Goal: Task Accomplishment & Management: Manage account settings

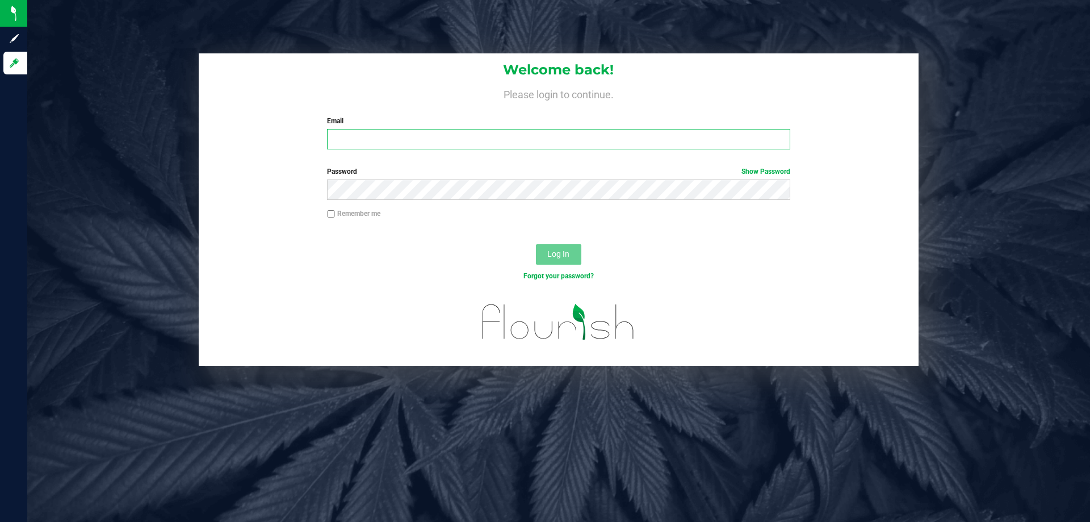
click at [420, 144] on input "Email" at bounding box center [558, 139] width 462 height 20
type input "[EMAIL_ADDRESS][DOMAIN_NAME]"
click at [536, 244] on button "Log In" at bounding box center [558, 254] width 45 height 20
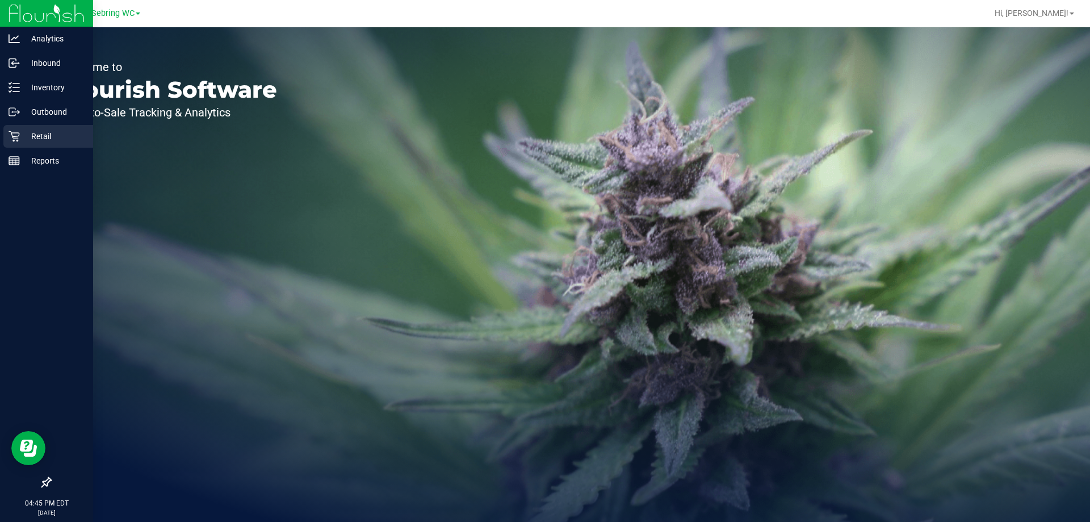
click at [14, 144] on div "Retail" at bounding box center [48, 136] width 90 height 23
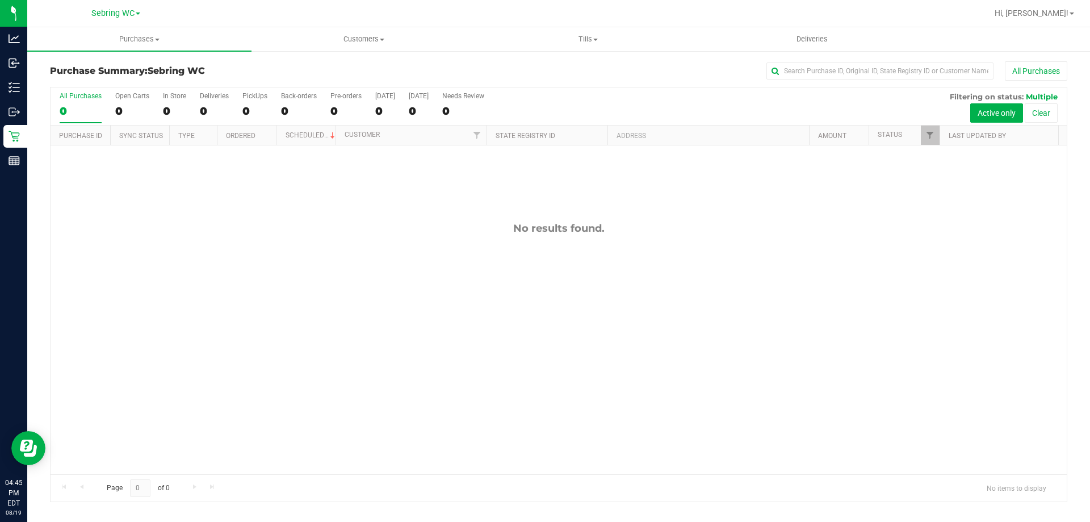
click at [321, 216] on div "No results found." at bounding box center [559, 347] width 1016 height 405
click at [589, 41] on span "Tills" at bounding box center [587, 39] width 223 height 10
click at [512, 71] on span "Manage tills" at bounding box center [514, 69] width 77 height 10
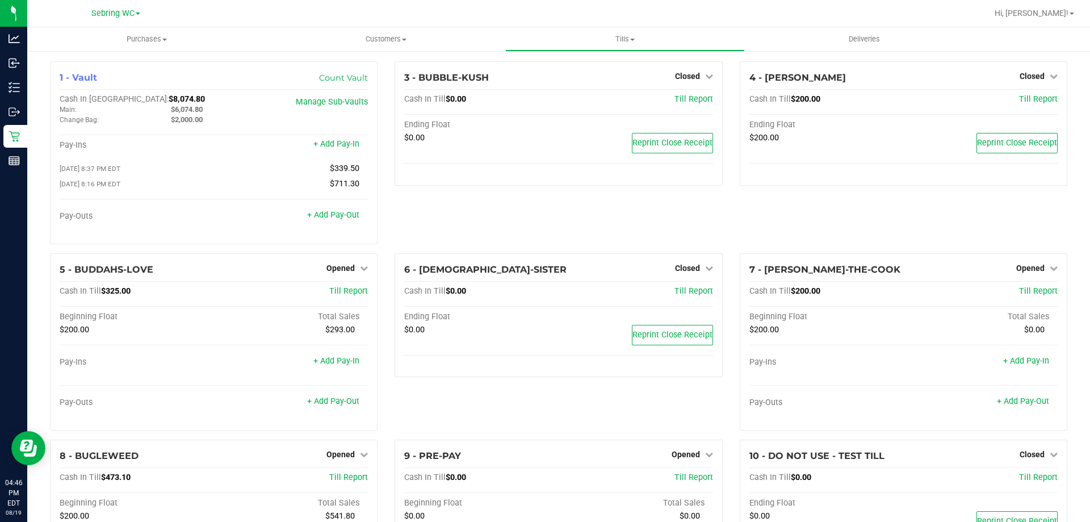
click at [477, 224] on div "3 - BUBBLE-KUSH Closed Open Till Cash In Till $0.00 Till Report Ending Float $0…" at bounding box center [558, 157] width 344 height 192
click at [477, 221] on div "3 - BUBBLE-KUSH Closed Open Till Cash In Till $0.00 Till Report Ending Float $0…" at bounding box center [558, 157] width 344 height 192
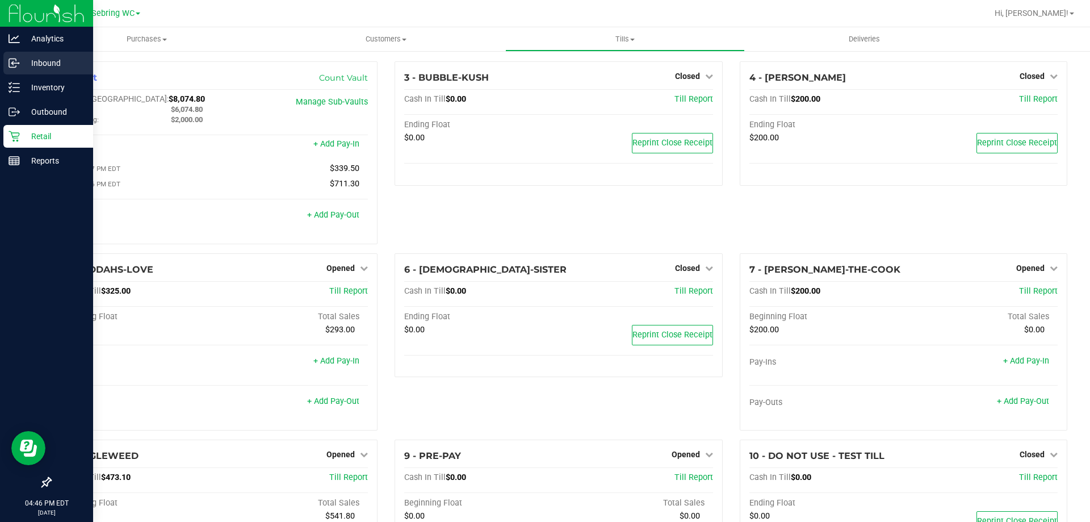
click at [48, 62] on p "Inbound" at bounding box center [54, 63] width 68 height 14
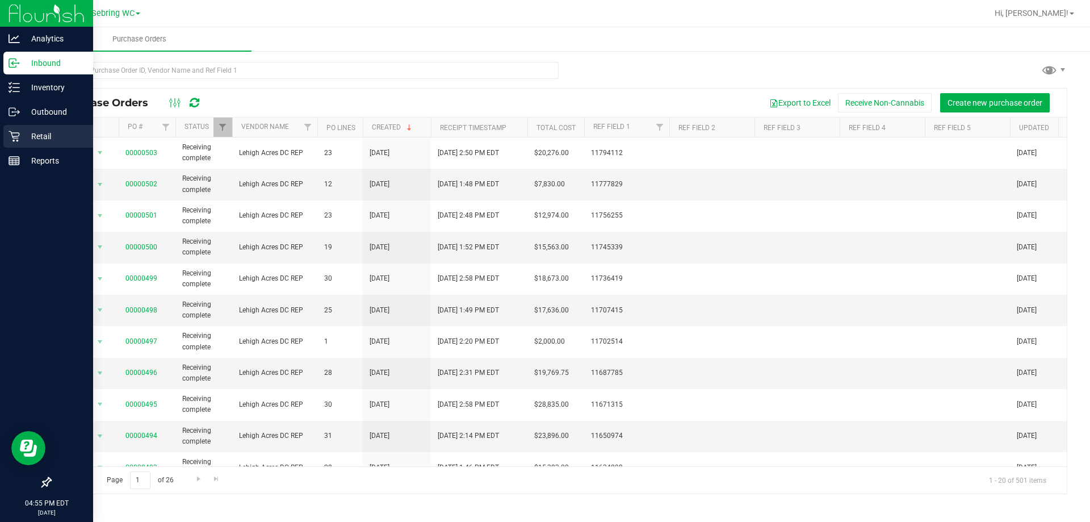
click at [6, 134] on div "Retail" at bounding box center [48, 136] width 90 height 23
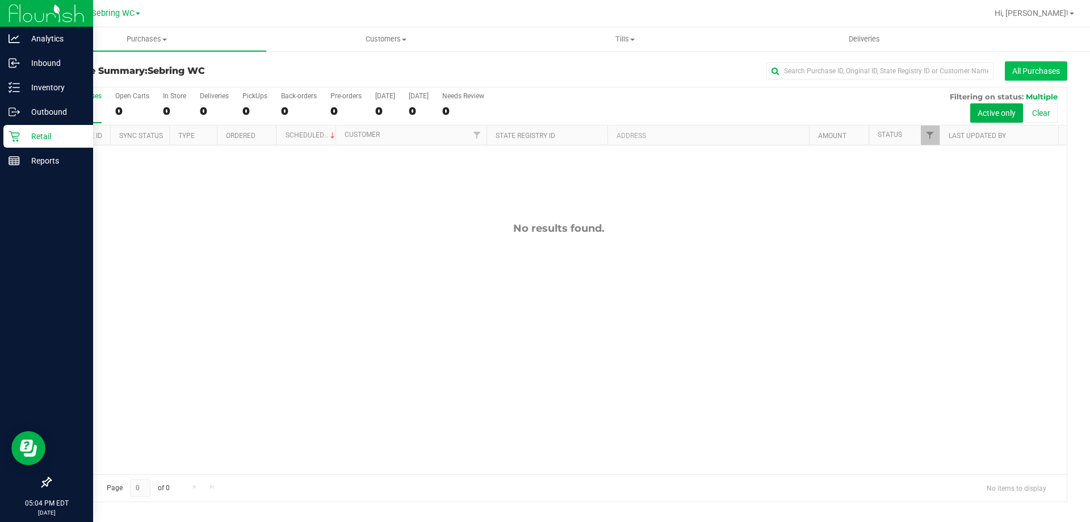
click at [1035, 70] on button "All Purchases" at bounding box center [1035, 70] width 62 height 19
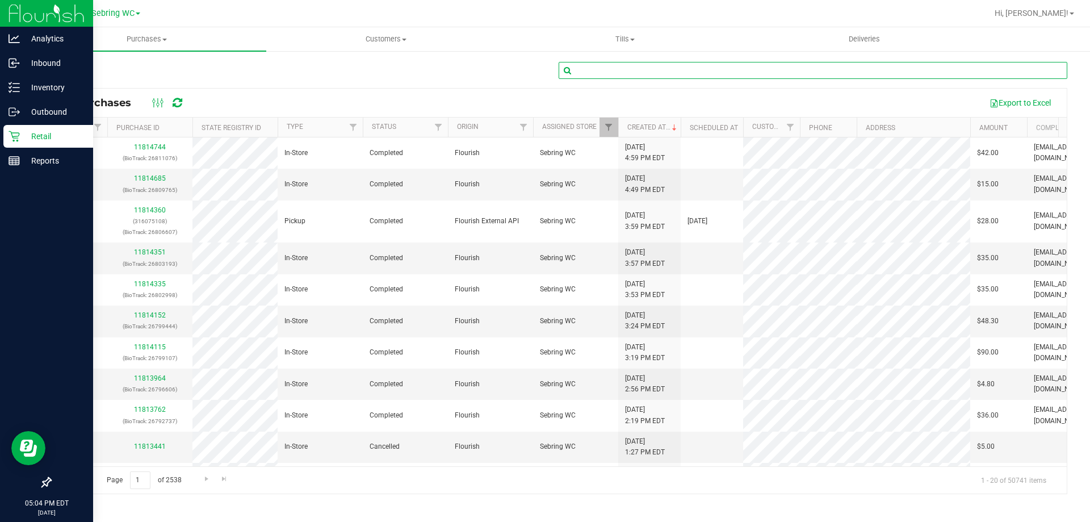
click at [775, 70] on input "text" at bounding box center [812, 70] width 508 height 17
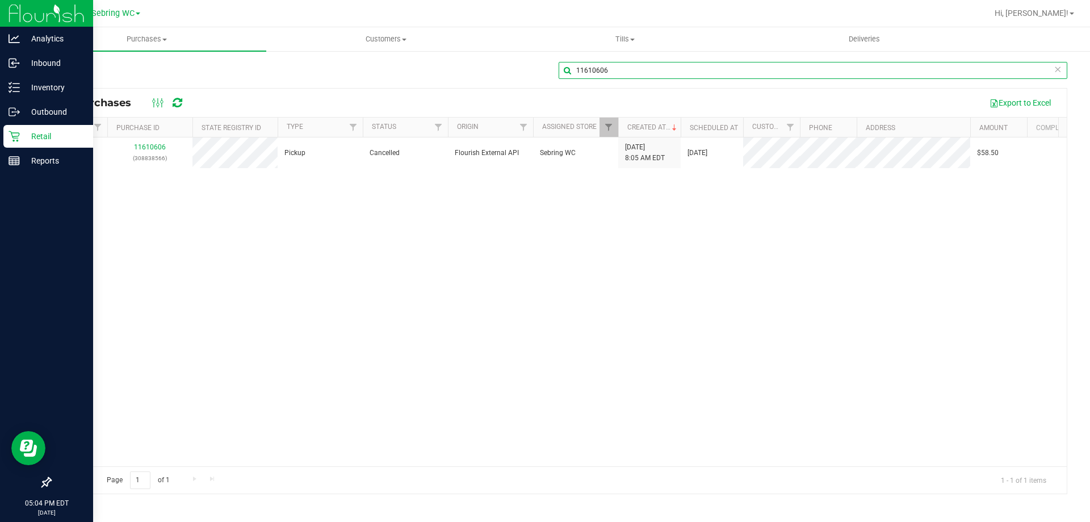
click at [775, 70] on input "11610606" at bounding box center [812, 70] width 508 height 17
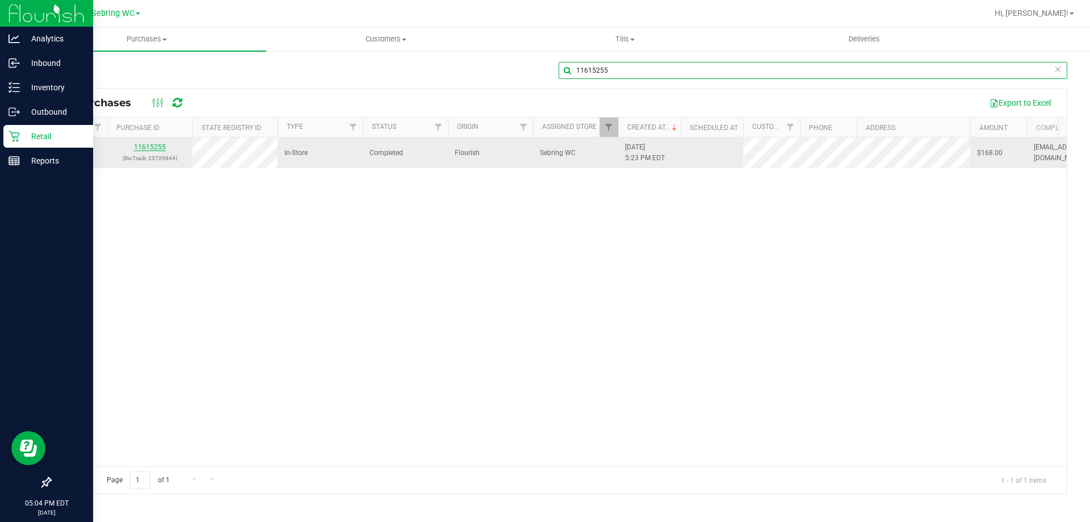
type input "11615255"
click at [148, 146] on link "11615255" at bounding box center [150, 147] width 32 height 8
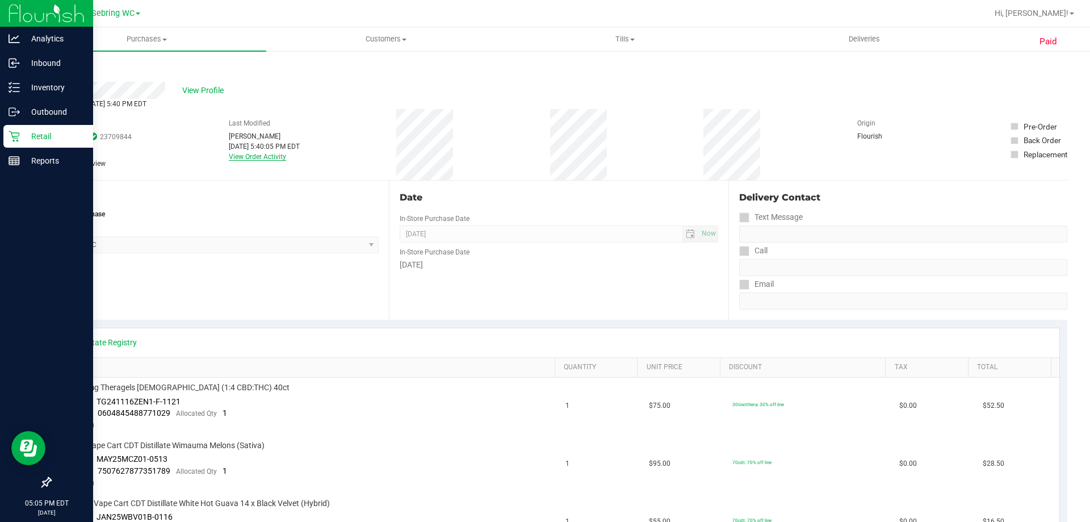
click at [245, 155] on link "View Order Activity" at bounding box center [257, 157] width 57 height 8
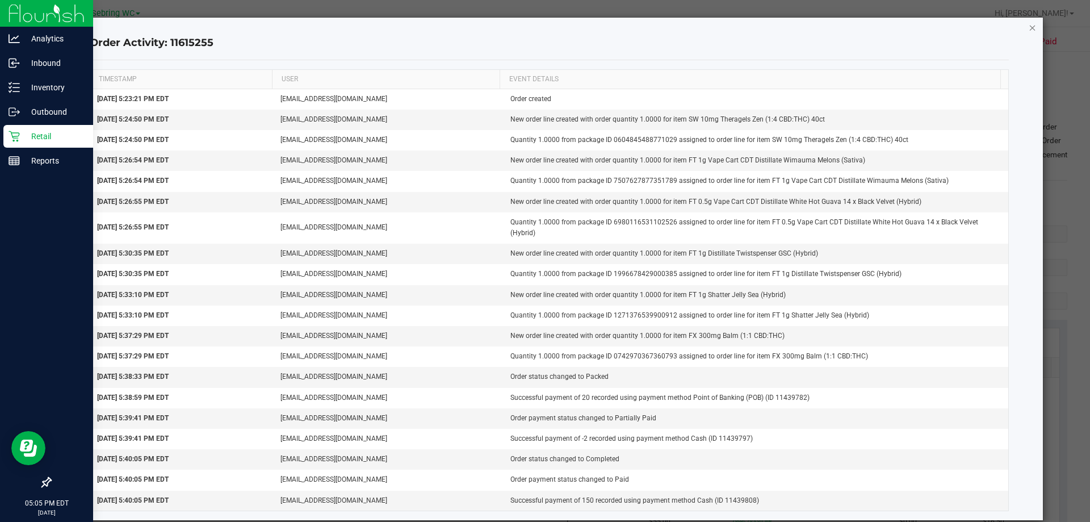
click at [1028, 26] on icon "button" at bounding box center [1032, 27] width 8 height 14
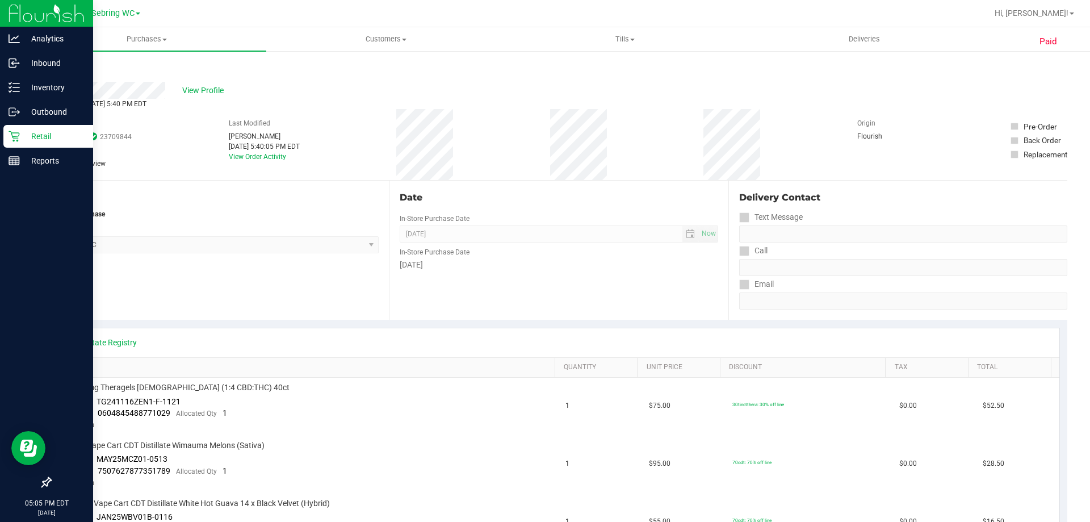
click at [66, 67] on link "Back" at bounding box center [58, 68] width 17 height 8
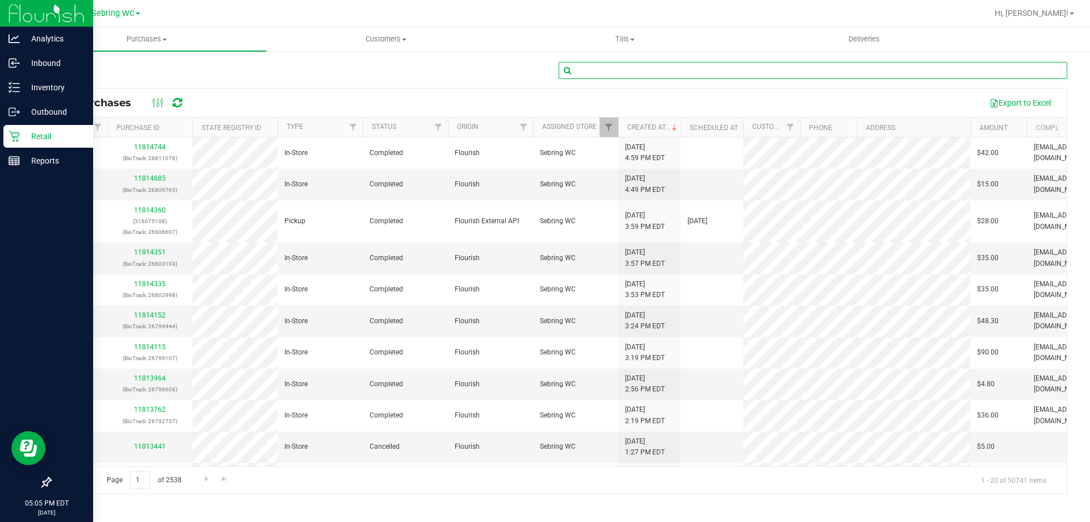
click at [674, 73] on input "text" at bounding box center [812, 70] width 508 height 17
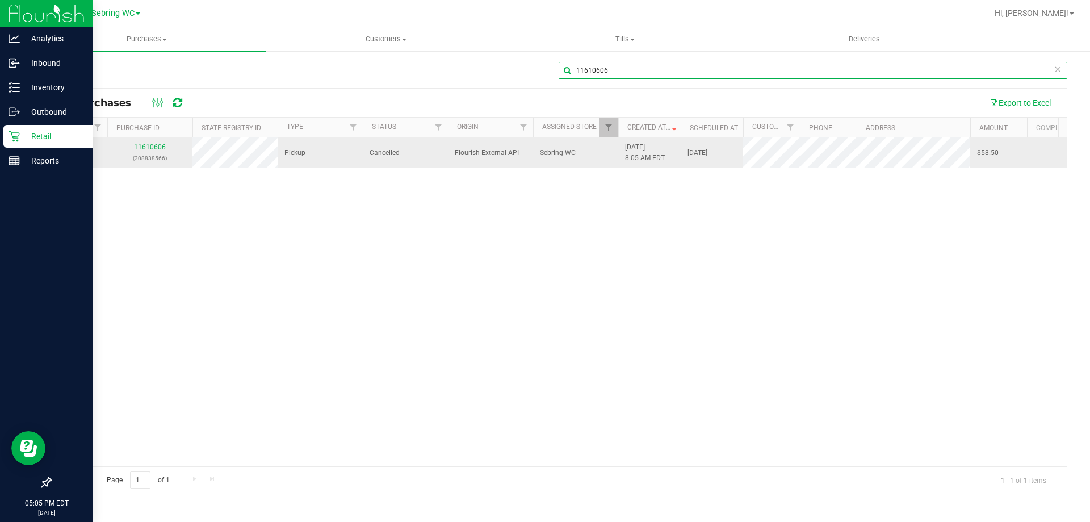
type input "11610606"
click at [149, 147] on link "11610606" at bounding box center [150, 147] width 32 height 8
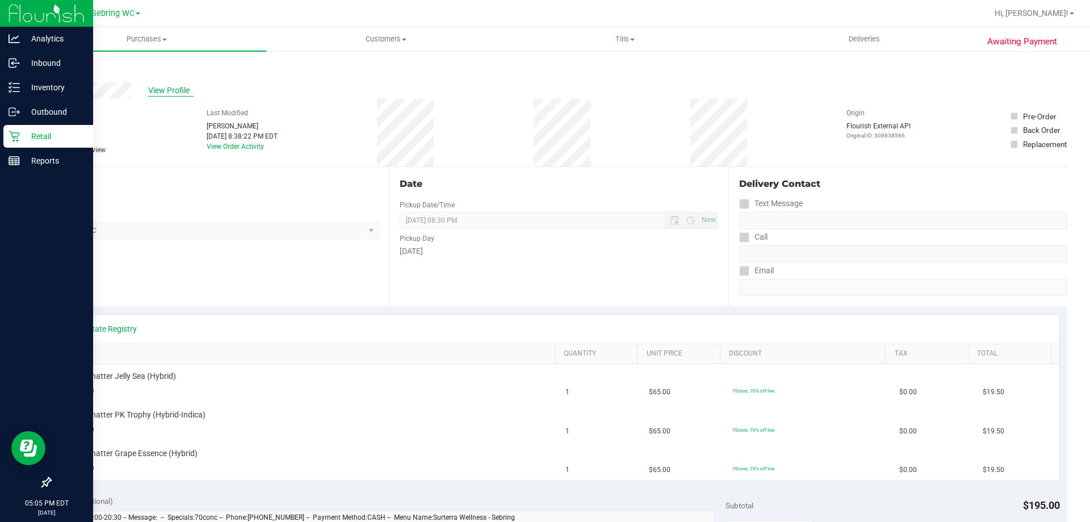
click at [174, 90] on span "View Profile" at bounding box center [170, 91] width 45 height 12
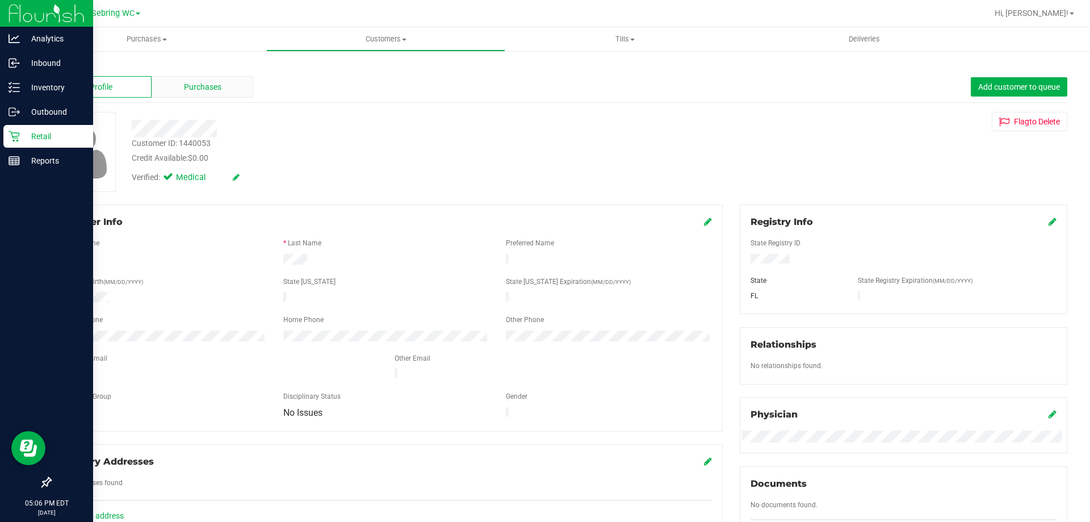
click at [174, 90] on div "Purchases" at bounding box center [203, 87] width 102 height 22
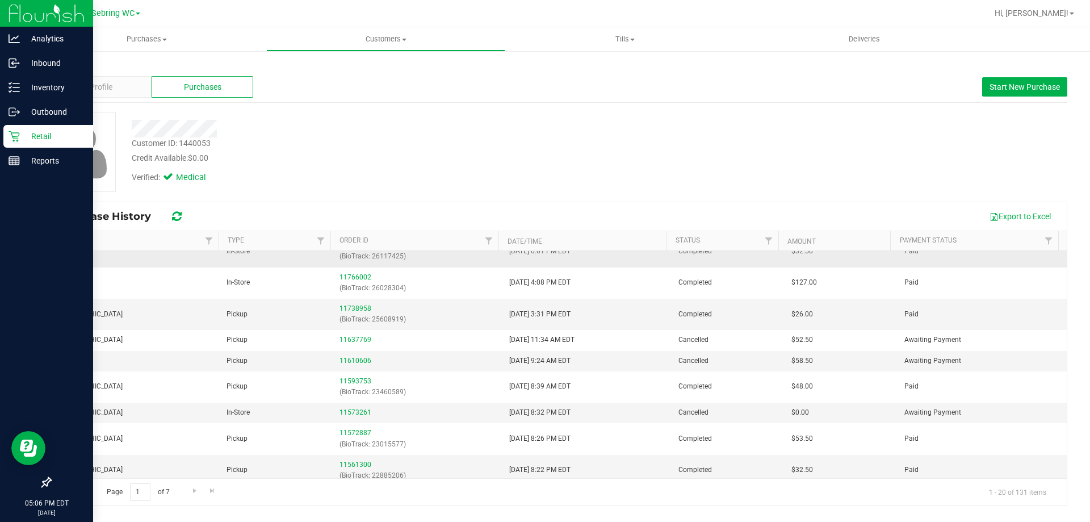
scroll to position [113, 0]
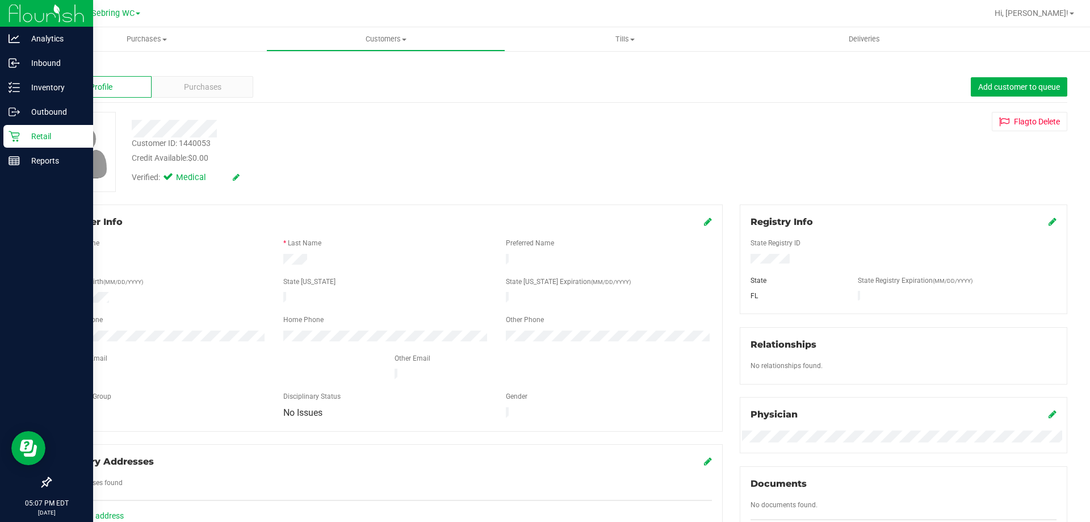
click at [30, 132] on p "Retail" at bounding box center [54, 136] width 68 height 14
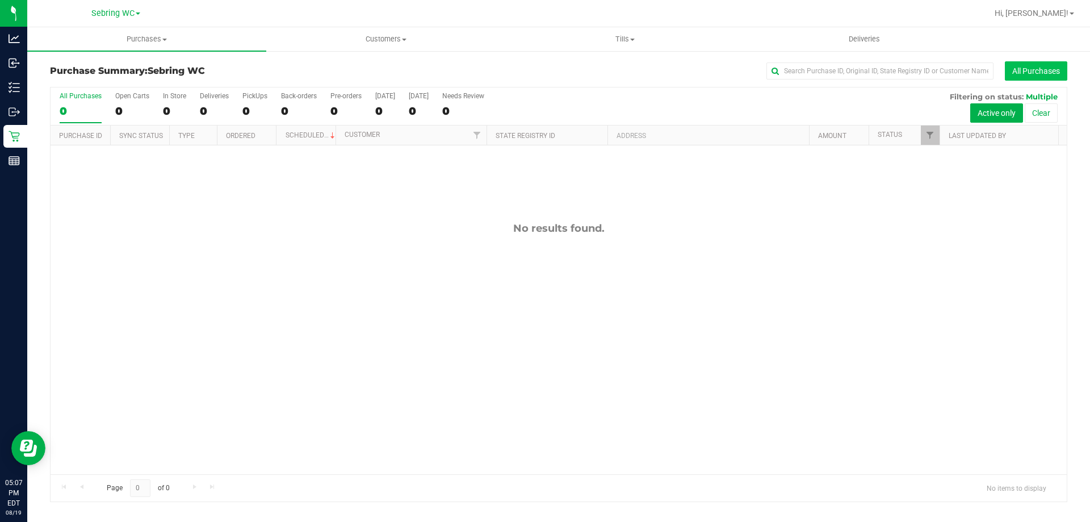
click at [1040, 79] on button "All Purchases" at bounding box center [1035, 70] width 62 height 19
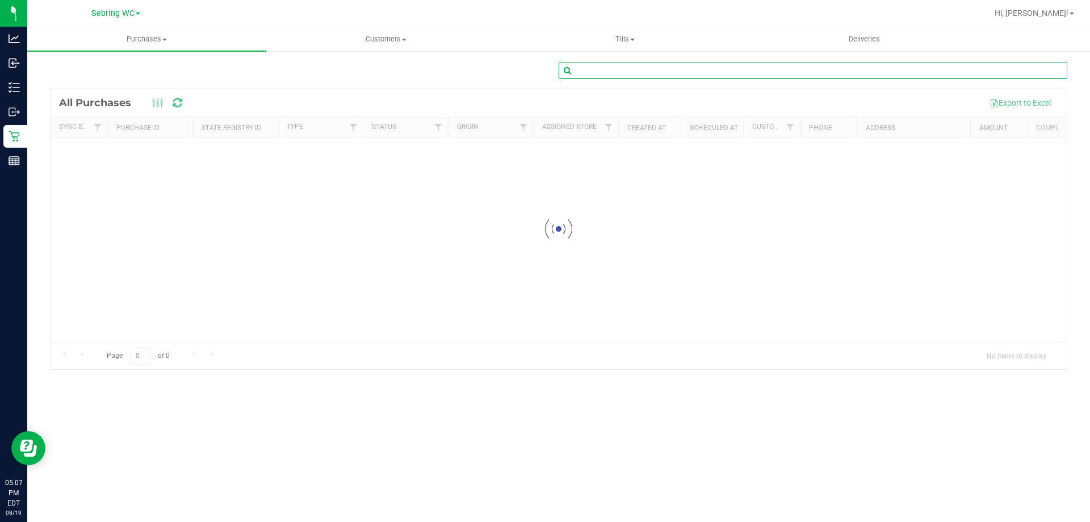
click at [709, 78] on input "text" at bounding box center [812, 70] width 508 height 17
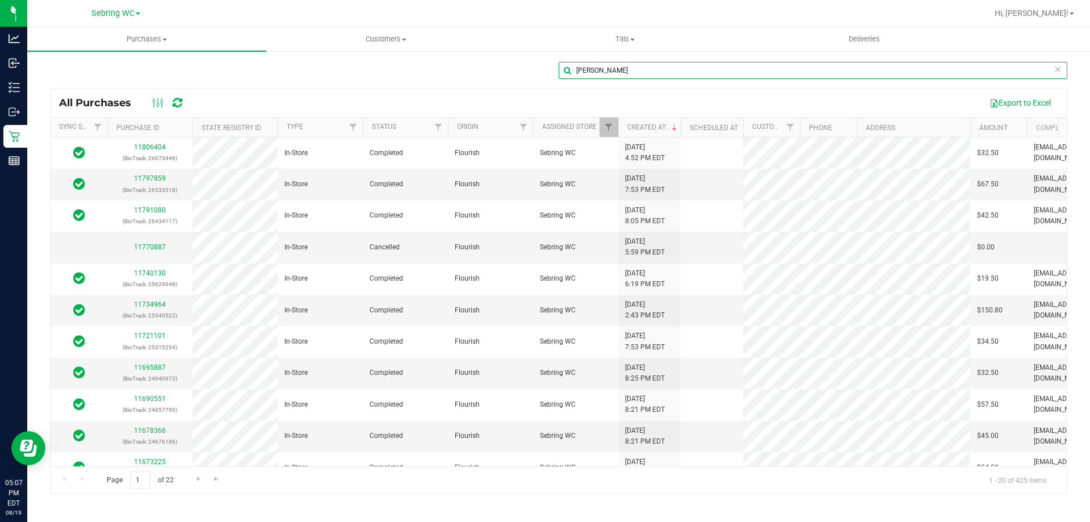
click at [612, 77] on input "[PERSON_NAME]" at bounding box center [812, 70] width 508 height 17
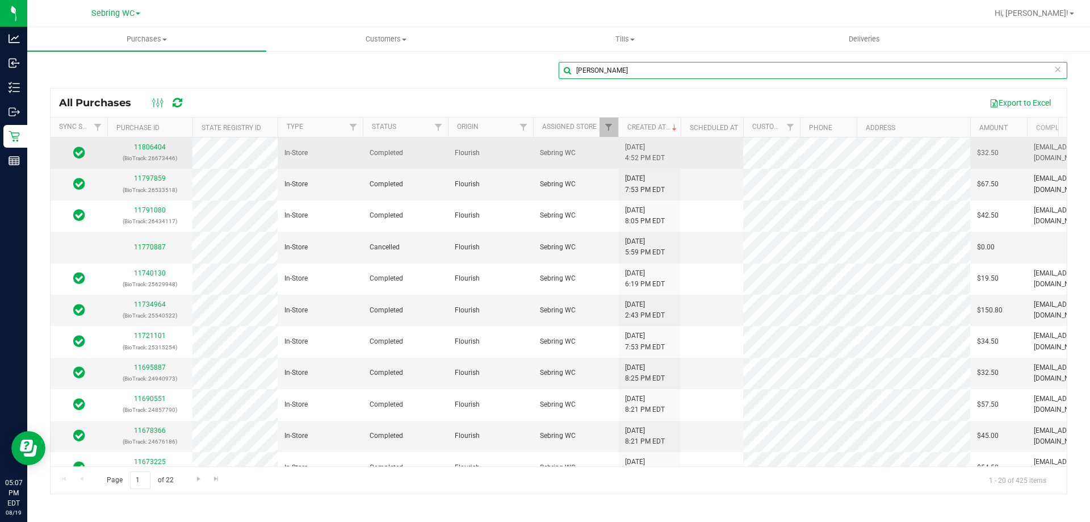
type input "[PERSON_NAME]"
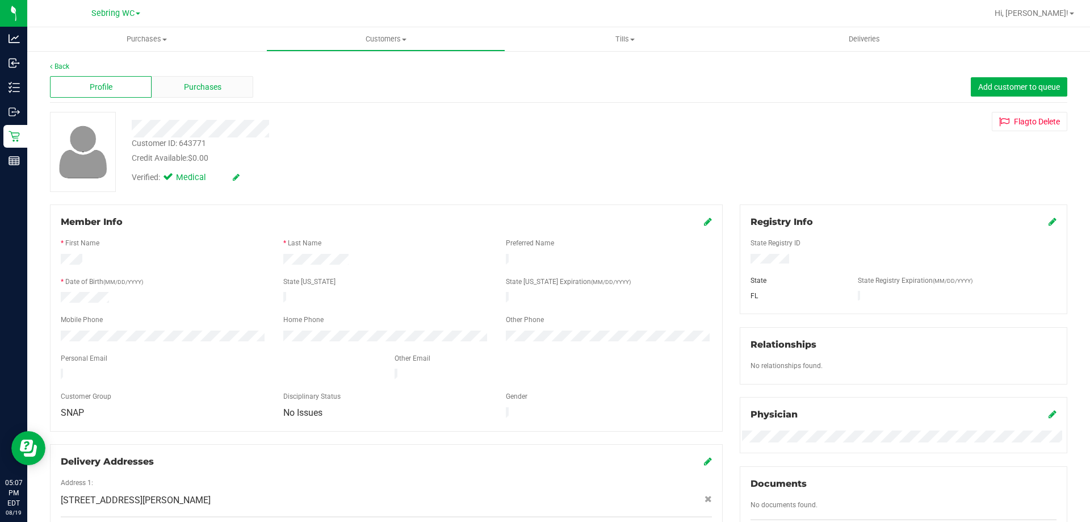
click at [186, 88] on span "Purchases" at bounding box center [202, 87] width 37 height 12
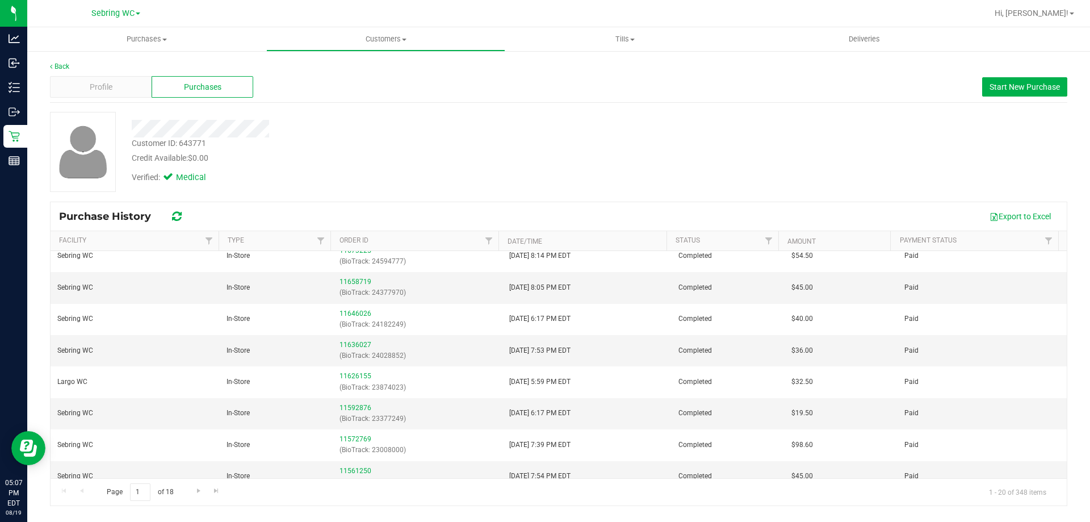
scroll to position [340, 0]
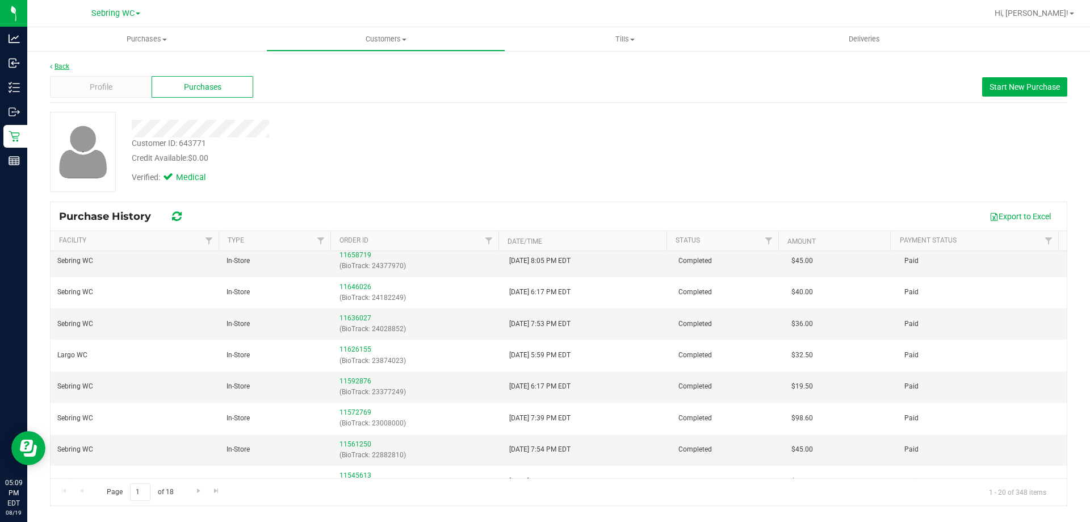
click at [56, 70] on link "Back" at bounding box center [59, 66] width 19 height 8
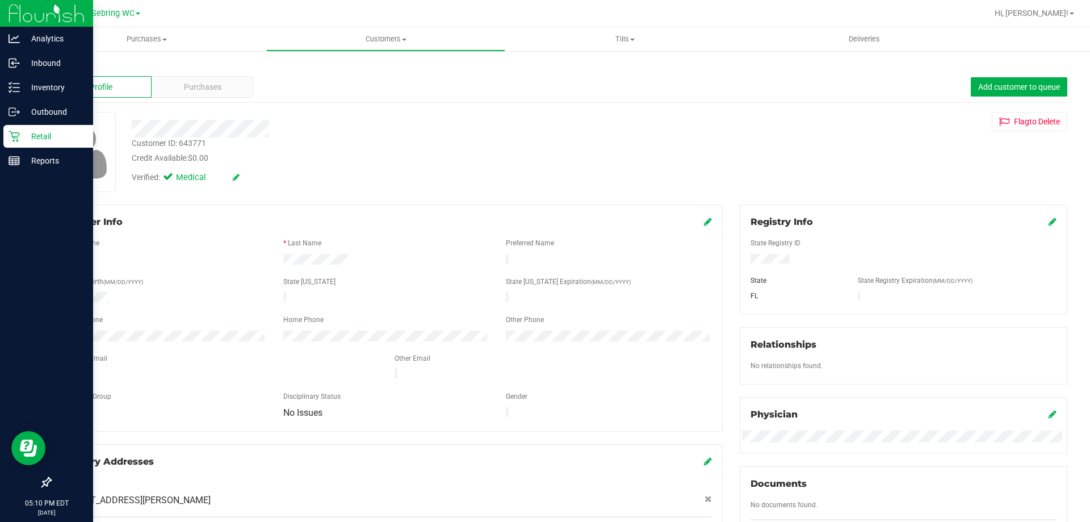
click at [17, 141] on icon at bounding box center [14, 136] width 11 height 11
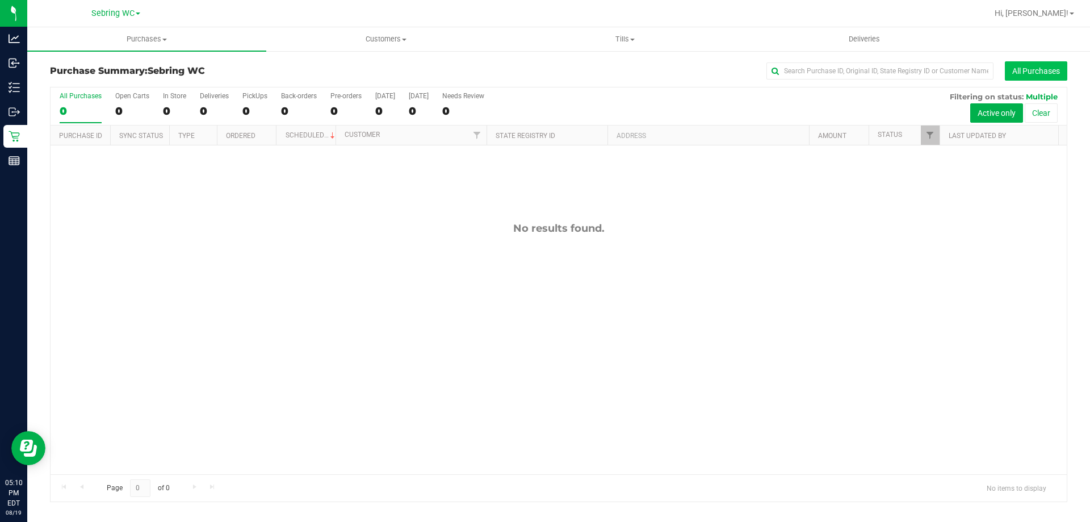
click at [1052, 73] on button "All Purchases" at bounding box center [1035, 70] width 62 height 19
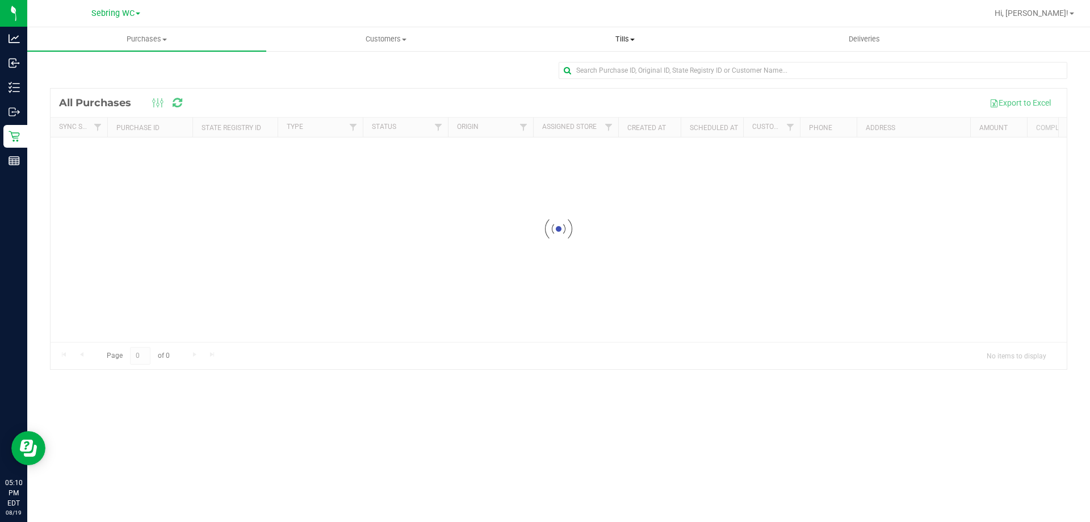
click at [602, 49] on uib-tab-heading "Tills Manage tills Reconcile e-payments" at bounding box center [625, 39] width 238 height 23
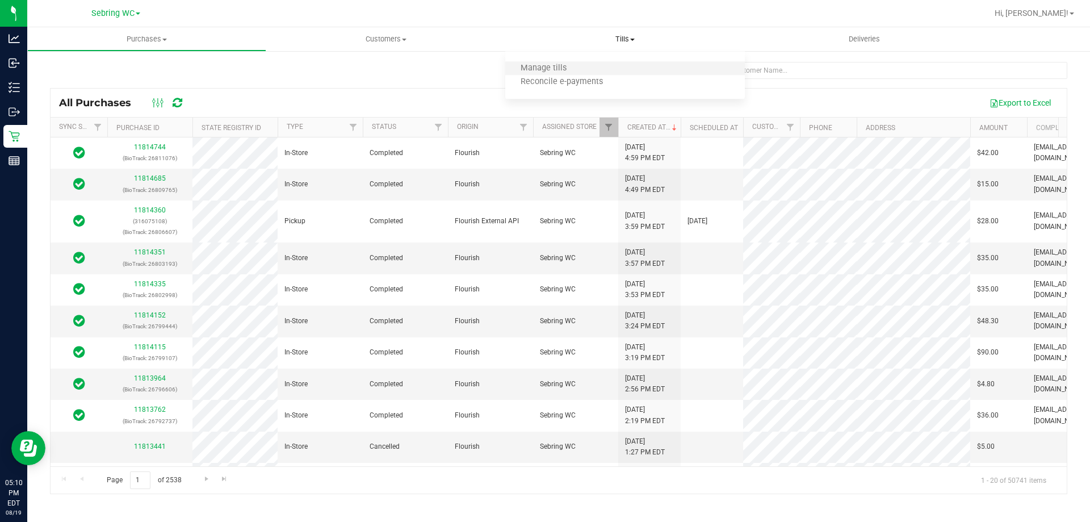
click at [607, 73] on li "Manage tills" at bounding box center [624, 69] width 239 height 14
click at [609, 71] on input "text" at bounding box center [812, 70] width 508 height 17
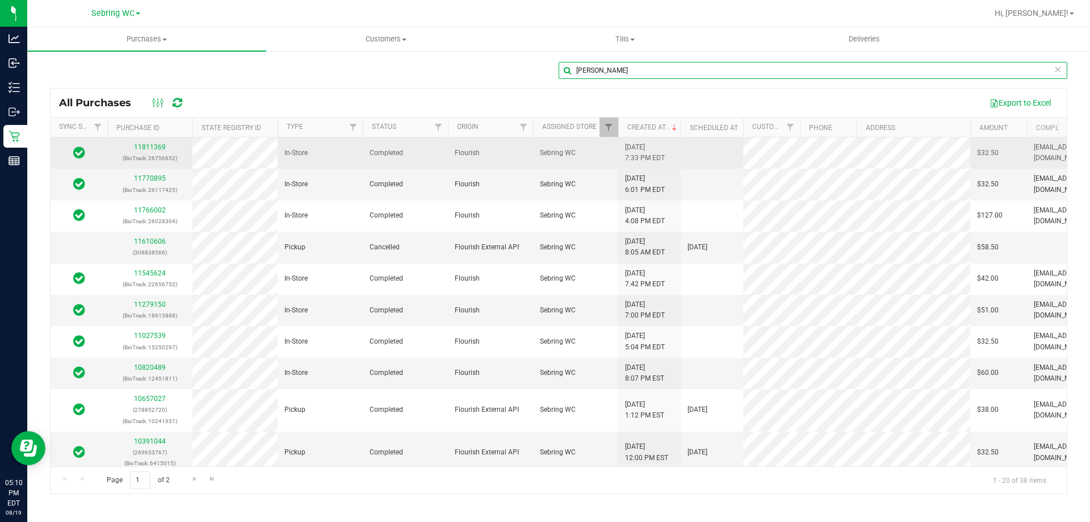
type input "[PERSON_NAME]"
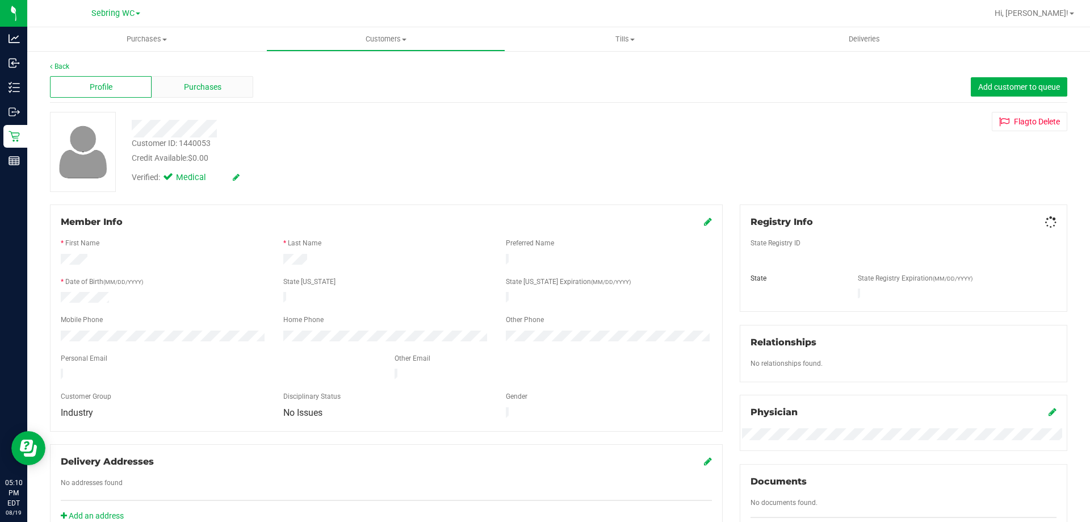
click at [191, 86] on span "Purchases" at bounding box center [202, 87] width 37 height 12
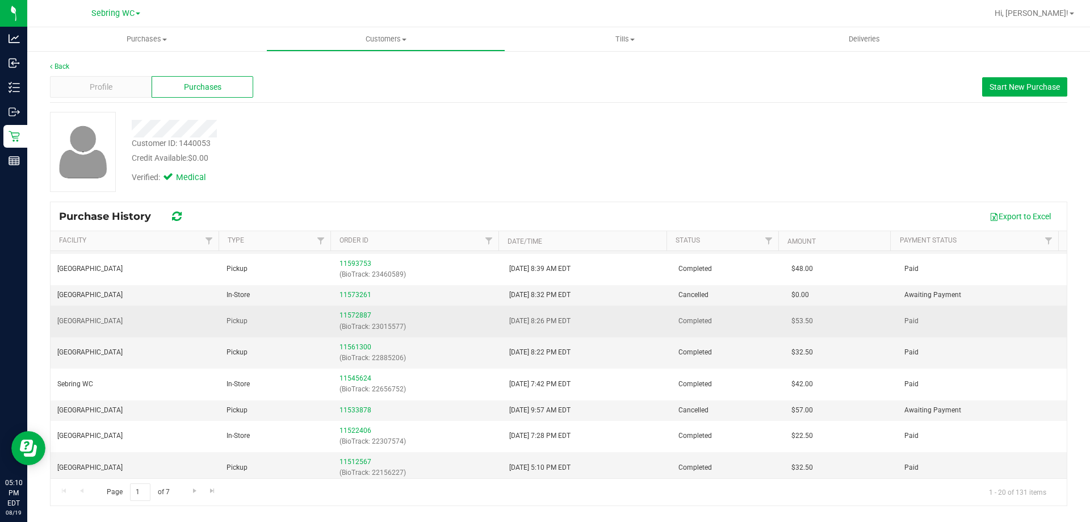
scroll to position [113, 0]
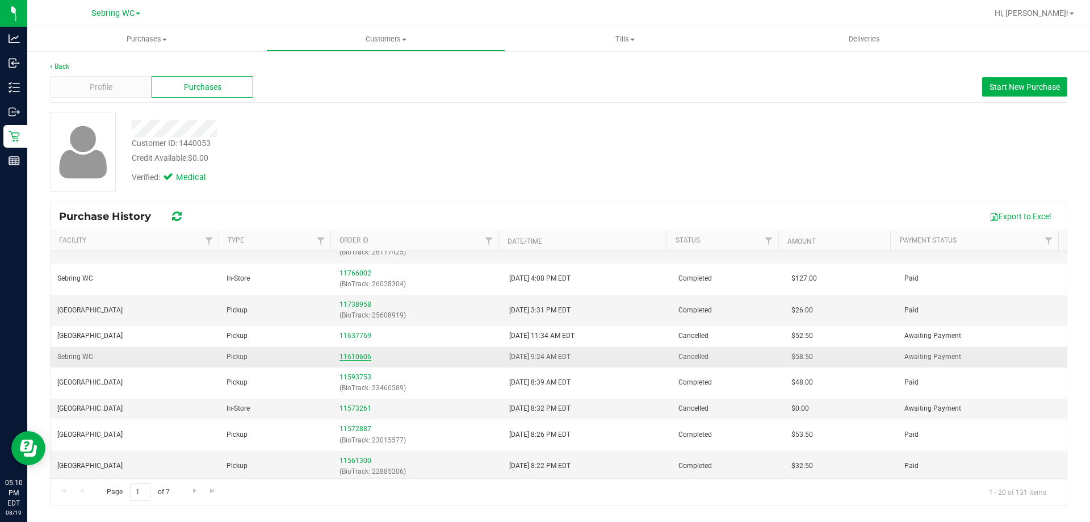
click at [349, 354] on link "11610606" at bounding box center [355, 356] width 32 height 8
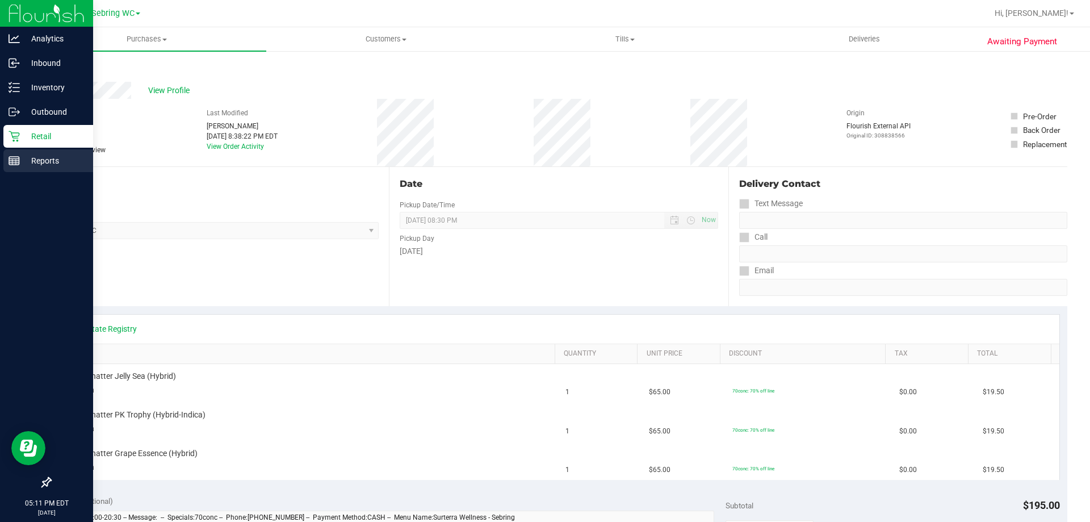
click at [7, 155] on div "Reports" at bounding box center [48, 160] width 90 height 23
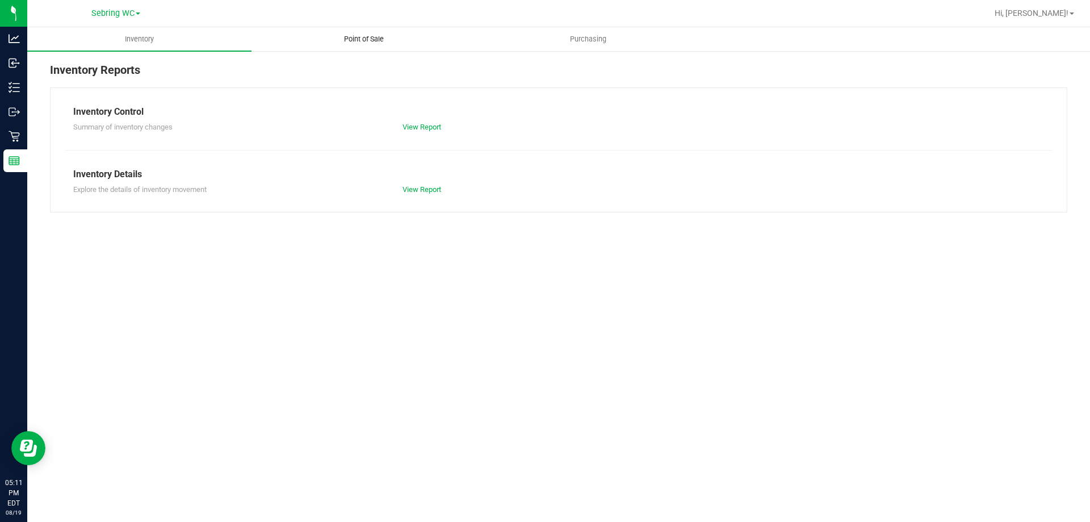
click at [390, 41] on span "Point of Sale" at bounding box center [364, 39] width 70 height 10
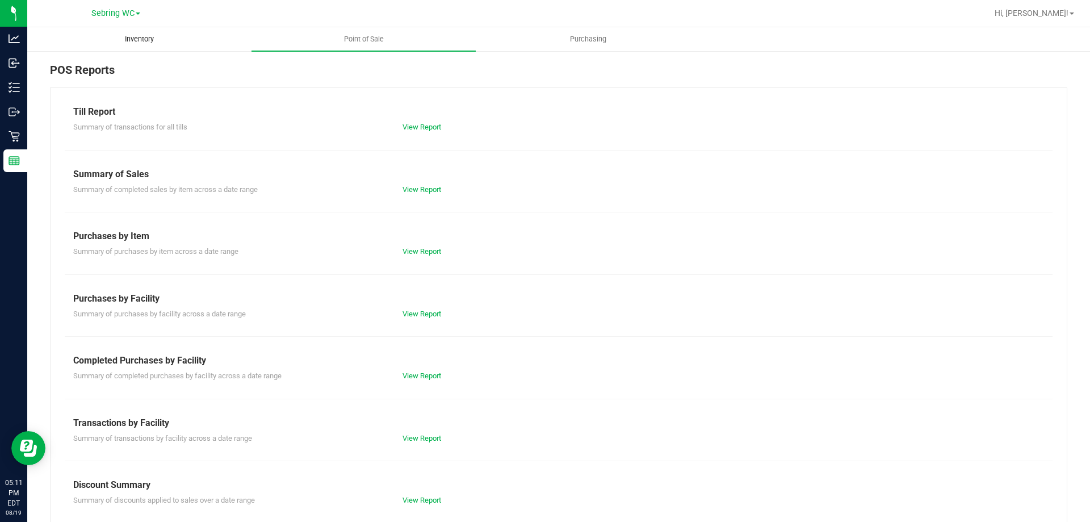
click at [148, 35] on span "Inventory" at bounding box center [140, 39] width 60 height 10
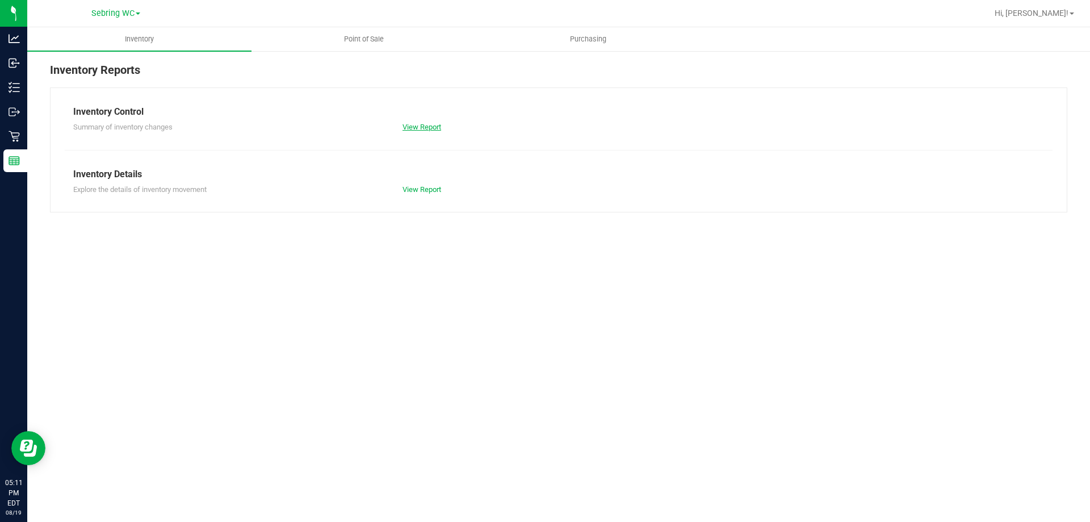
click at [423, 124] on link "View Report" at bounding box center [421, 127] width 39 height 9
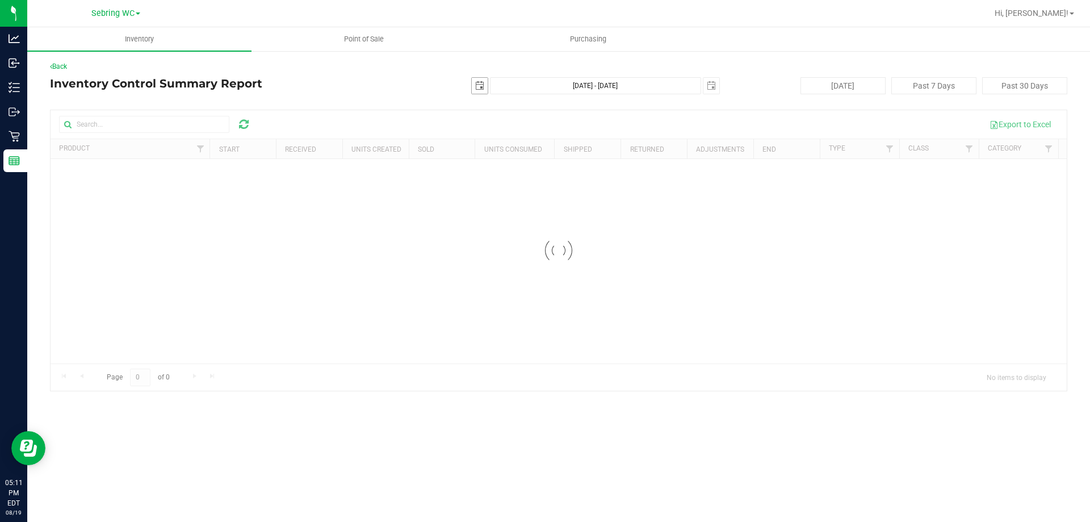
click at [480, 85] on span "select" at bounding box center [479, 85] width 9 height 9
click at [477, 104] on link "[DATE]" at bounding box center [531, 108] width 122 height 18
click at [547, 178] on link "[DATE]" at bounding box center [545, 171] width 29 height 29
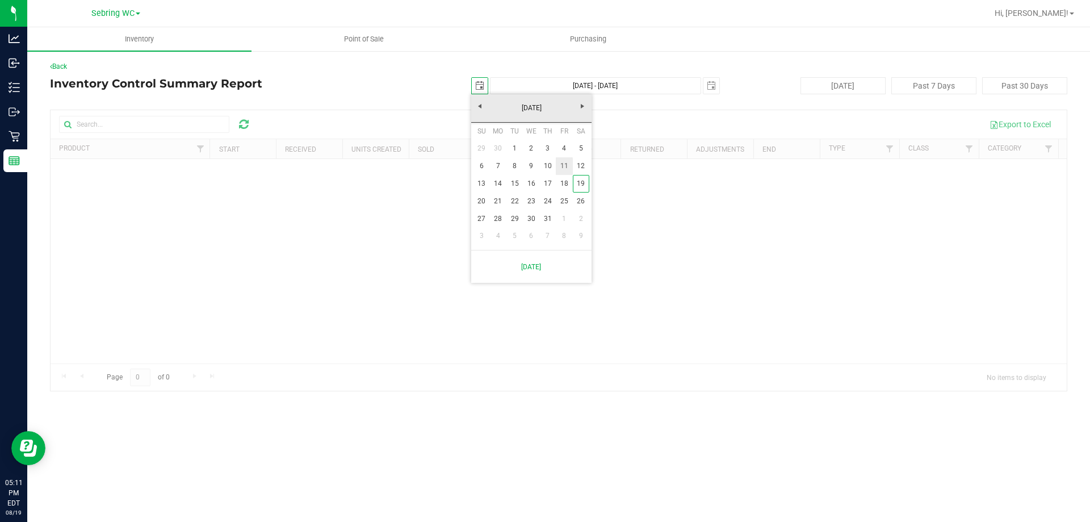
click at [562, 170] on link "11" at bounding box center [564, 166] width 16 height 18
type input "[DATE]"
type input "[DATE] - [DATE]"
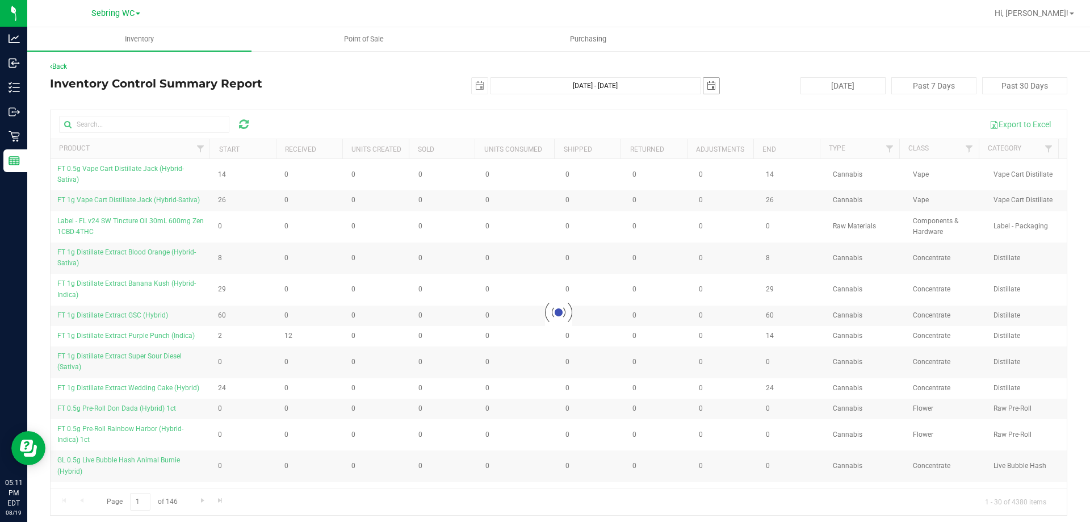
click at [713, 86] on span "[DATE]" at bounding box center [711, 85] width 17 height 17
click at [708, 86] on span "select" at bounding box center [711, 85] width 9 height 9
click at [354, 110] on div at bounding box center [559, 312] width 1016 height 405
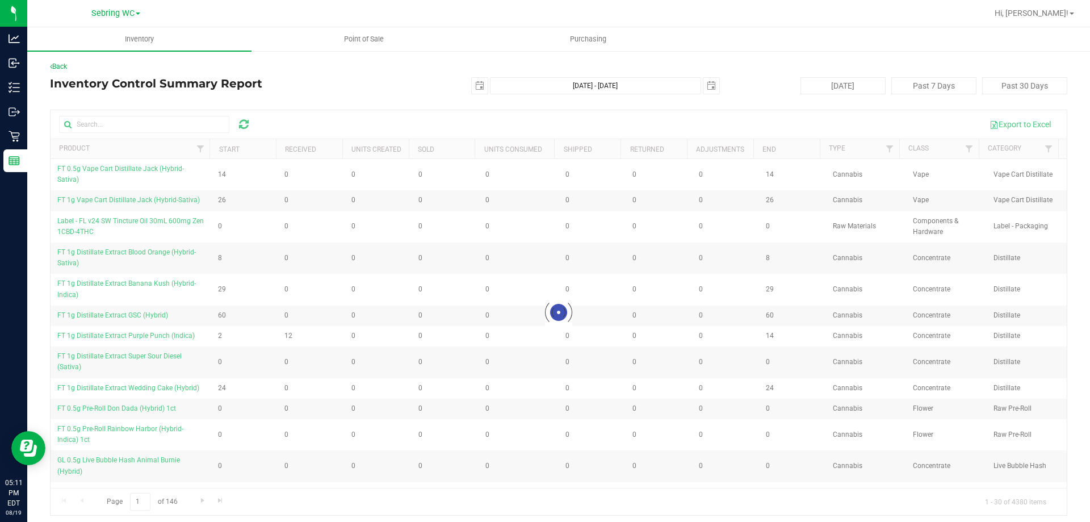
click at [56, 71] on div "Back" at bounding box center [558, 66] width 1017 height 10
click at [64, 64] on link "Back" at bounding box center [58, 66] width 17 height 8
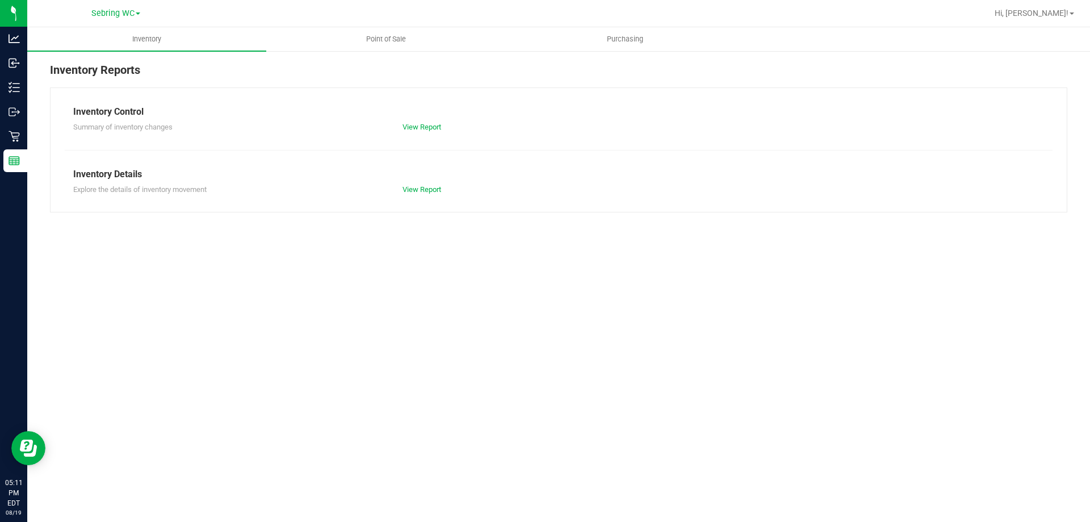
click at [424, 184] on div "View Report" at bounding box center [476, 189] width 165 height 11
click at [424, 185] on link "View Report" at bounding box center [421, 189] width 39 height 9
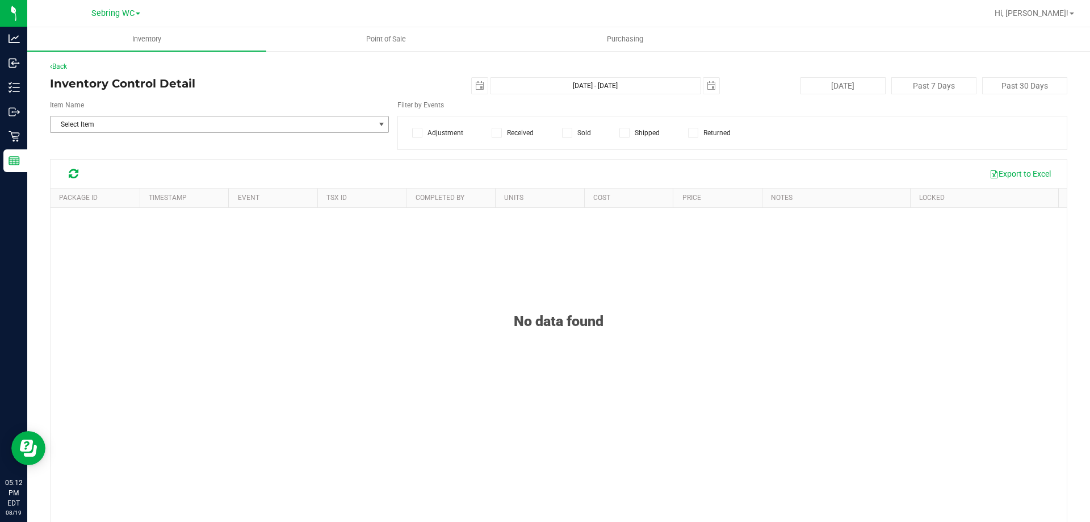
click at [224, 121] on span "Select Item" at bounding box center [212, 124] width 323 height 16
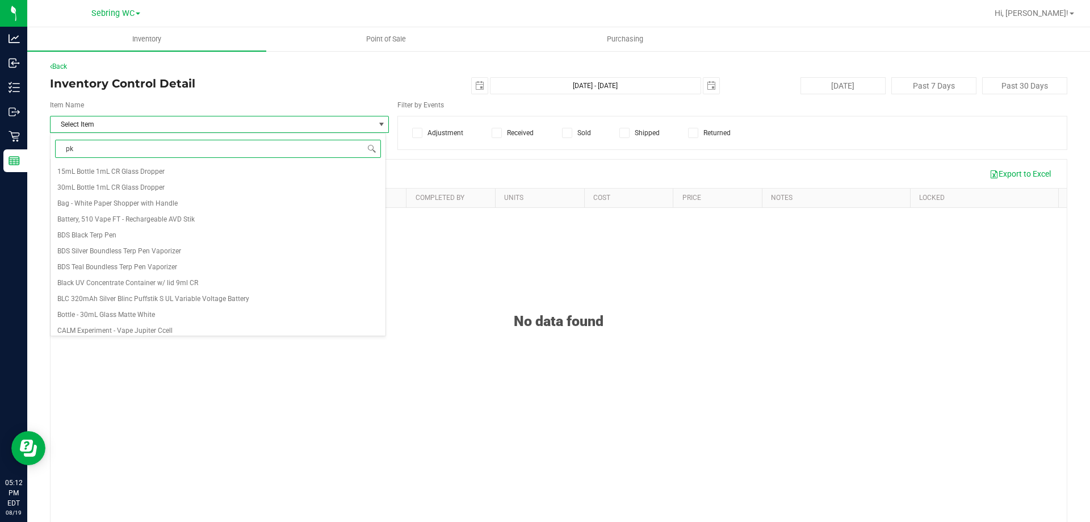
type input "p"
type input "gpe"
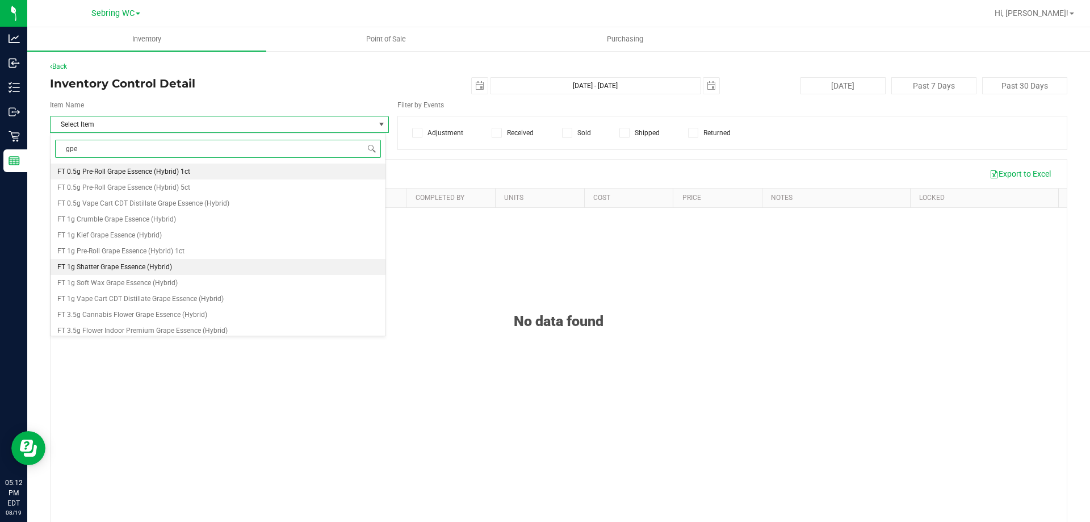
click at [151, 269] on span "FT 1g Shatter Grape Essence (Hybrid)" at bounding box center [114, 267] width 115 height 8
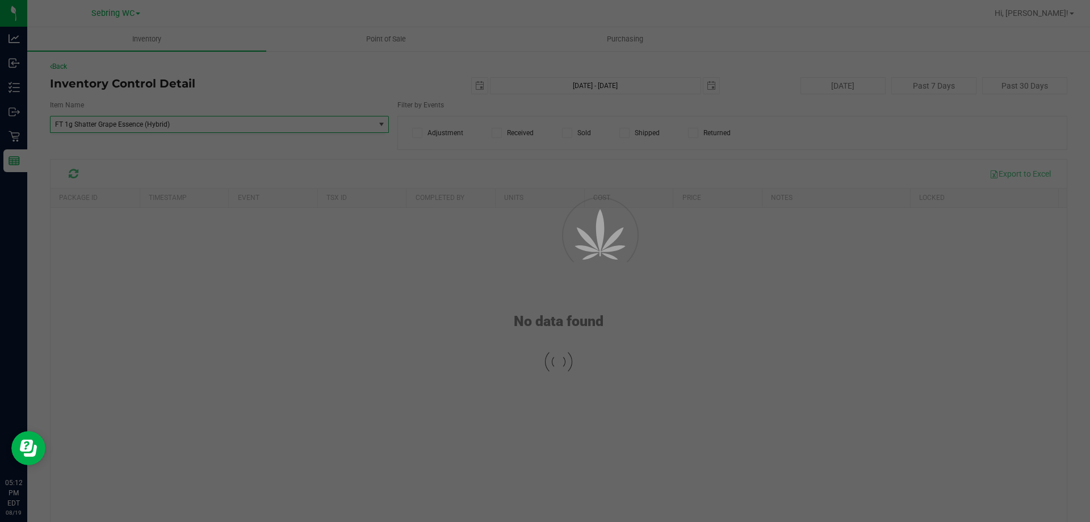
scroll to position [28283, 0]
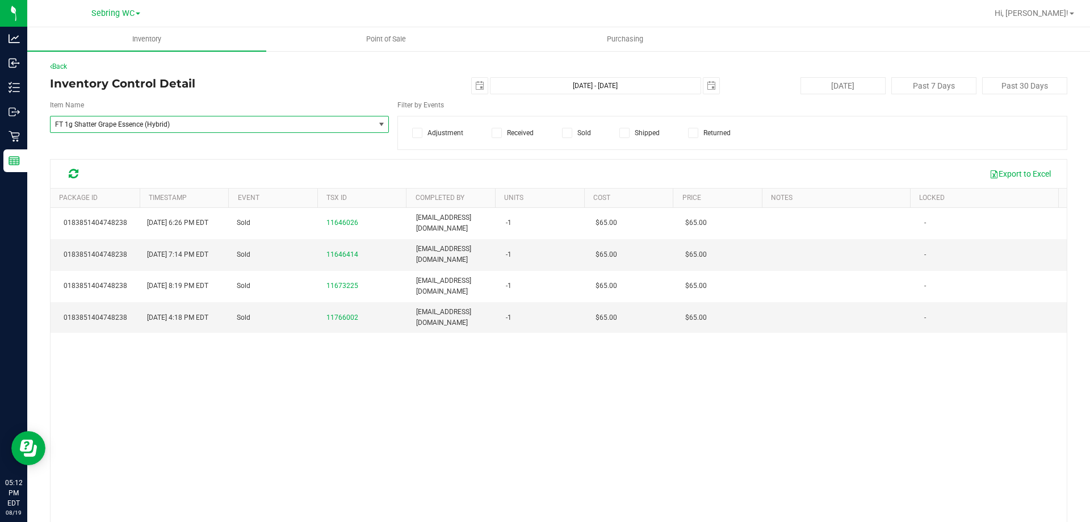
click at [564, 133] on icon at bounding box center [567, 133] width 7 height 0
click at [0, 0] on input "Sold" at bounding box center [0, 0] width 0 height 0
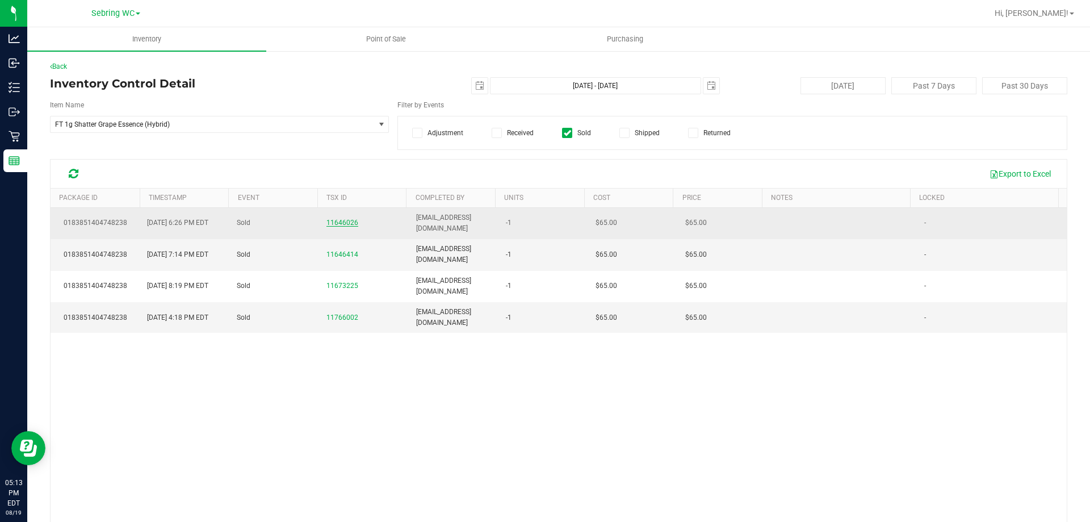
click at [335, 222] on span "11646026" at bounding box center [342, 222] width 32 height 8
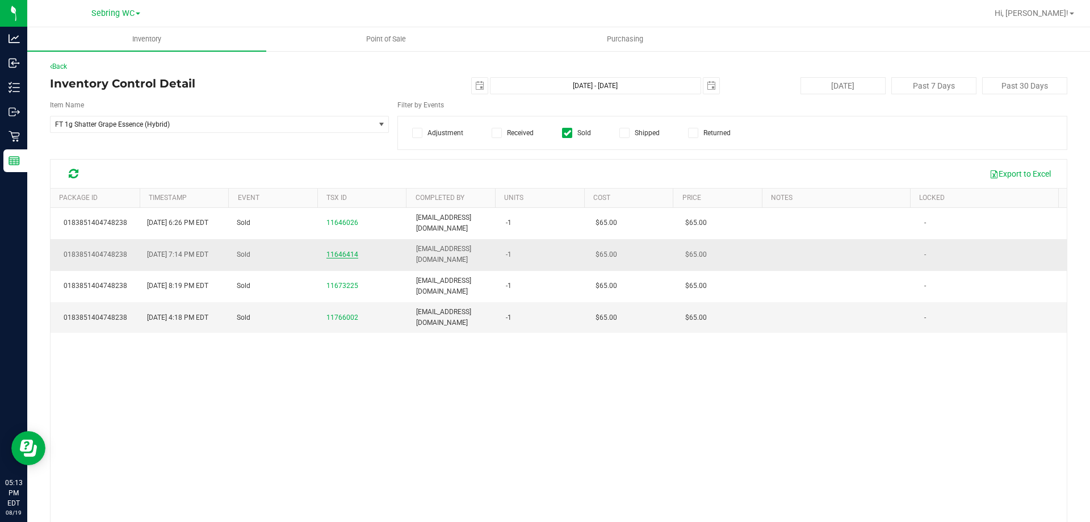
click at [338, 256] on span "11646414" at bounding box center [342, 254] width 32 height 8
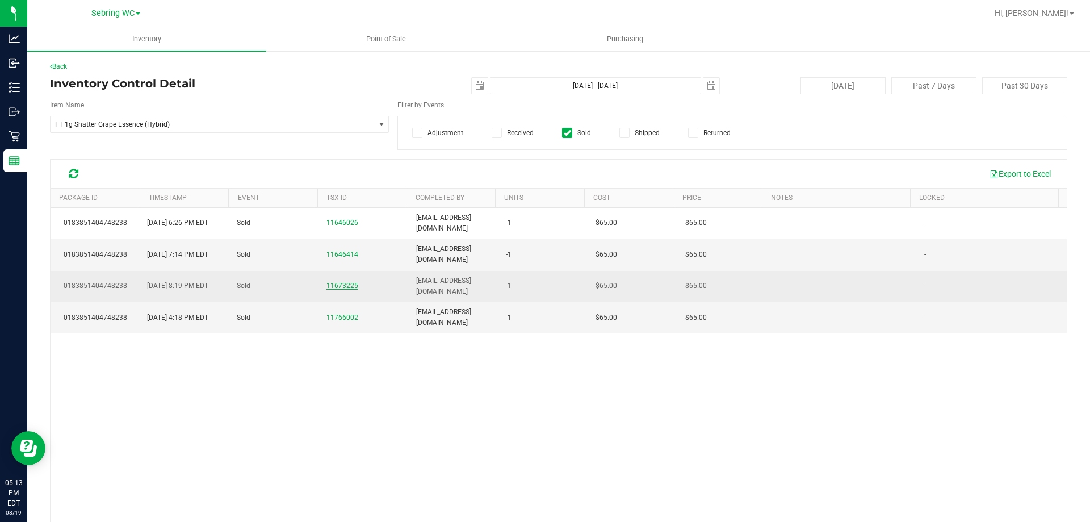
click at [342, 286] on span "11673225" at bounding box center [342, 285] width 32 height 8
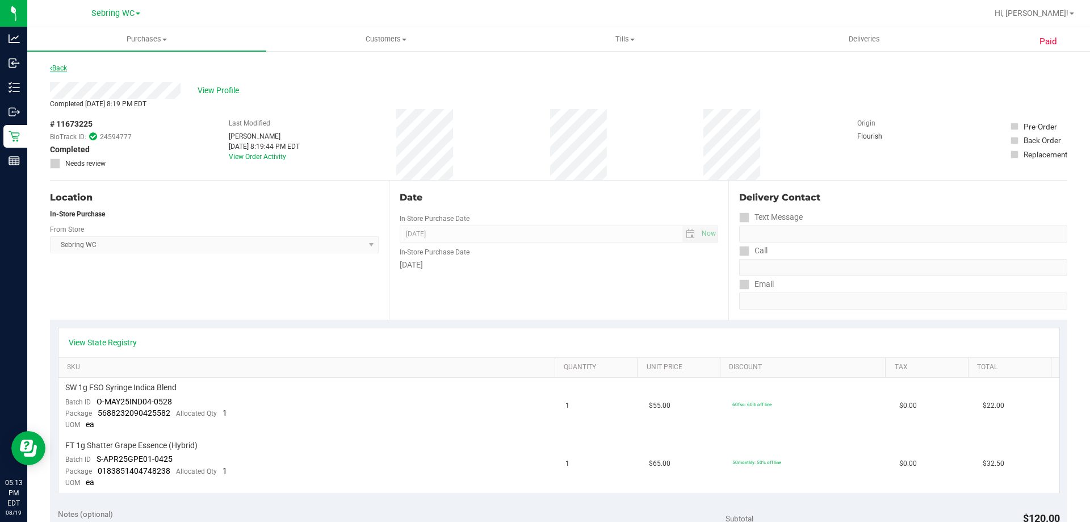
click at [58, 66] on link "Back" at bounding box center [58, 68] width 17 height 8
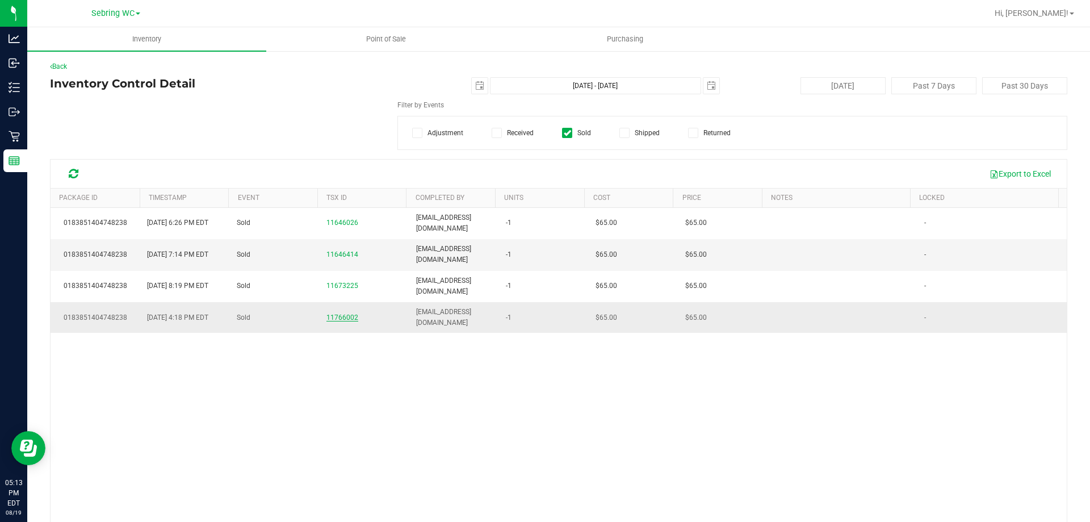
click at [336, 320] on span "11766002" at bounding box center [342, 317] width 32 height 8
click at [227, 125] on span "FT 1g Shatter Grape Essence (Hybrid)" at bounding box center [206, 124] width 302 height 8
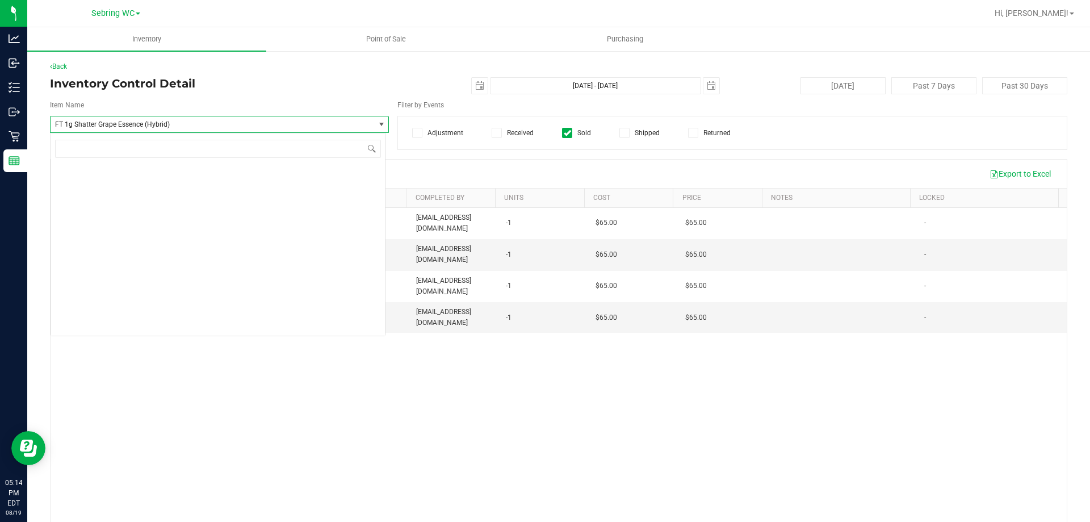
scroll to position [28283, 0]
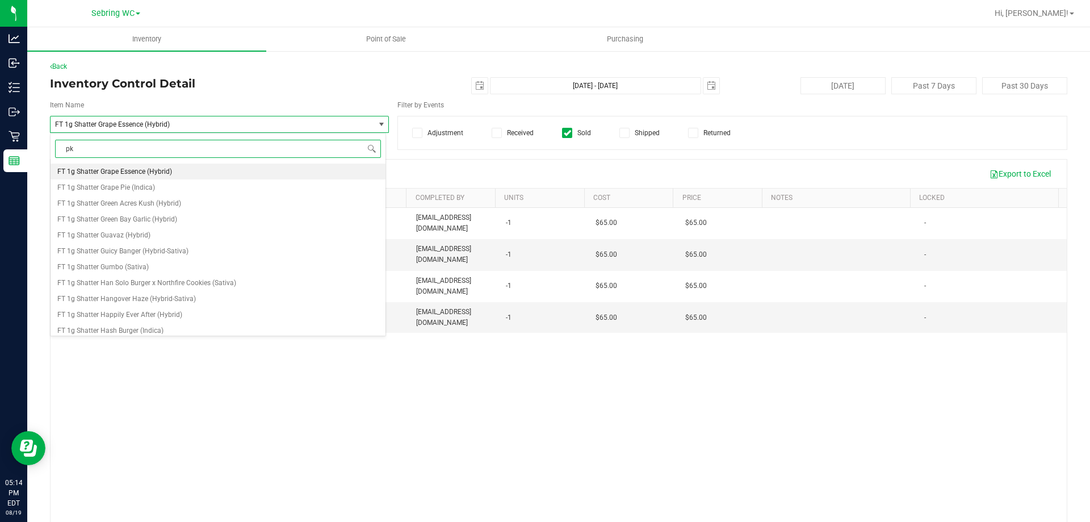
type input "pkt"
click at [112, 332] on span "FT 1g Shatter PK Trophy (Hybrid-Indica)" at bounding box center [118, 330] width 123 height 8
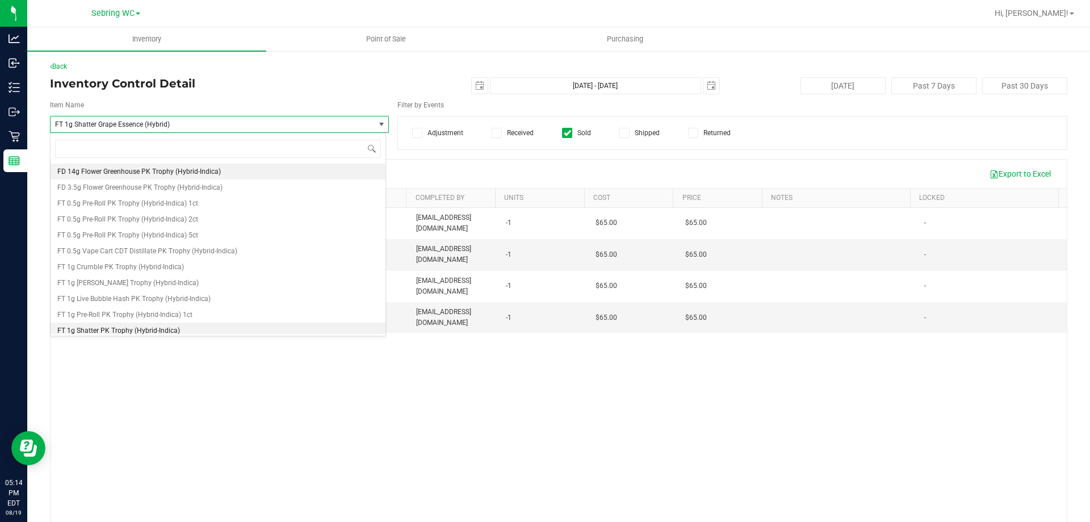
scroll to position [29110, 0]
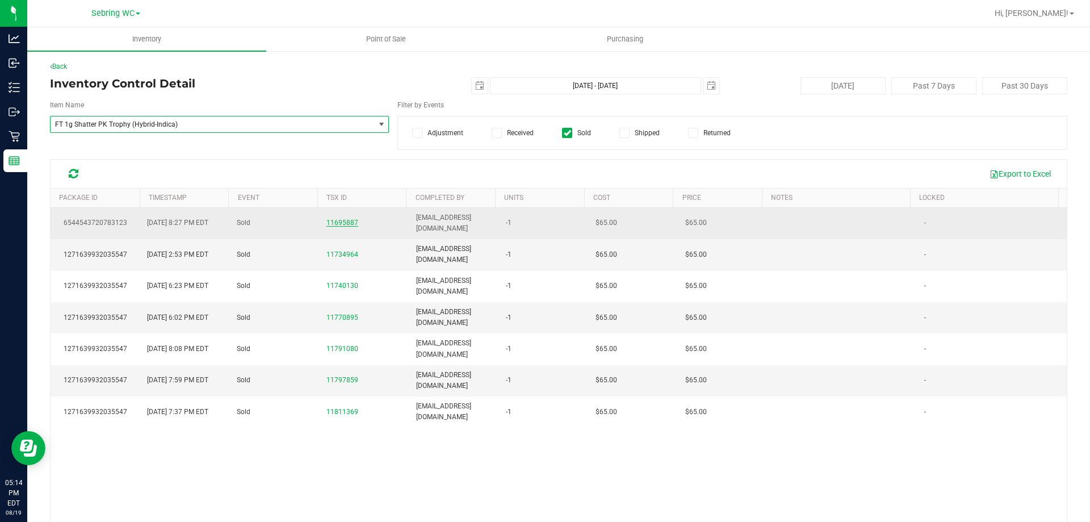
click at [337, 220] on span "11695887" at bounding box center [342, 222] width 32 height 8
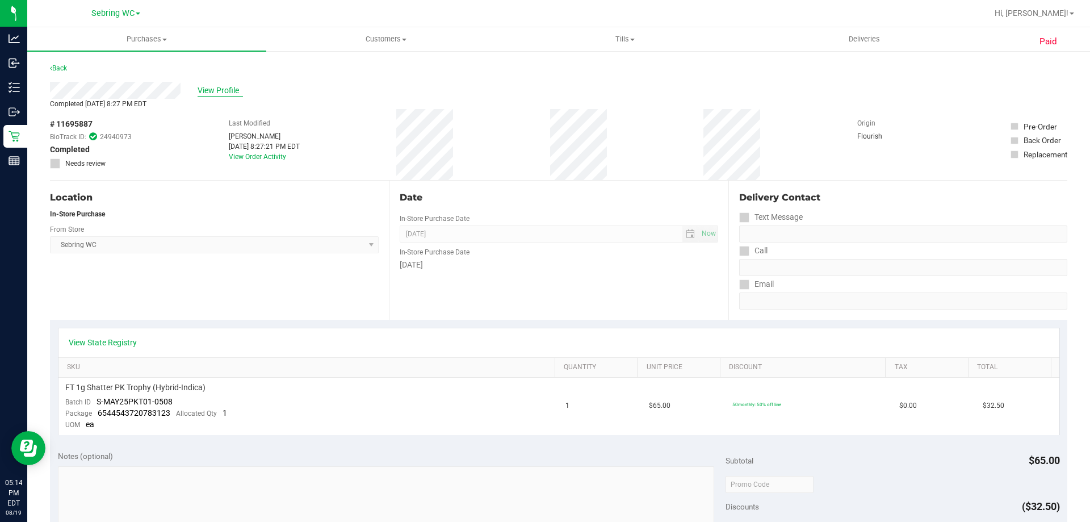
click at [222, 92] on span "View Profile" at bounding box center [219, 91] width 45 height 12
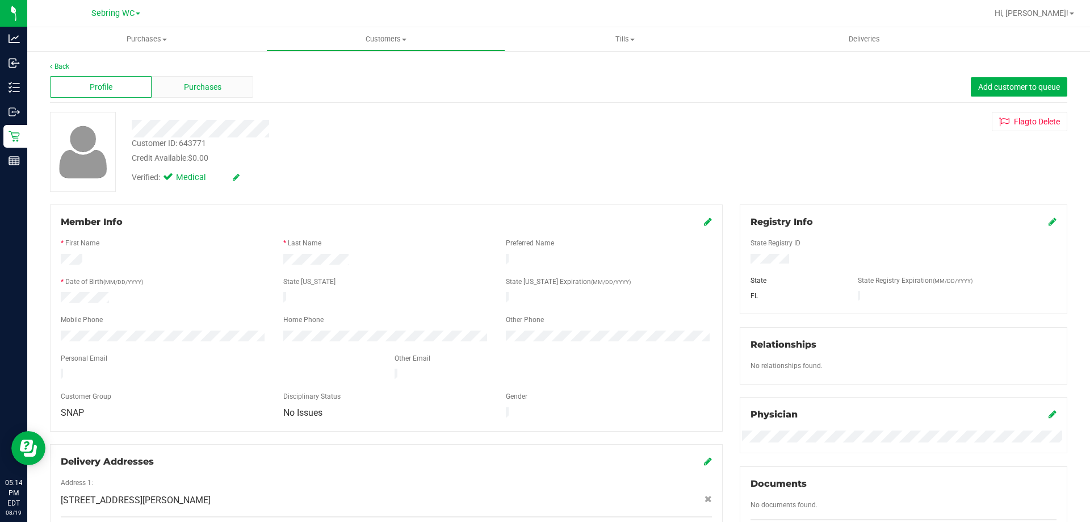
click at [160, 90] on div "Purchases" at bounding box center [203, 87] width 102 height 22
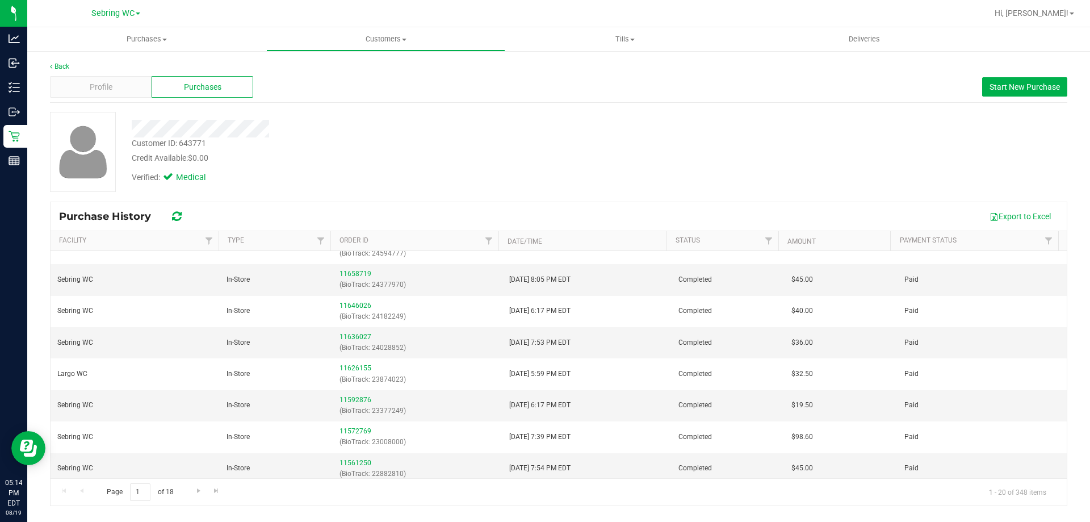
scroll to position [340, 0]
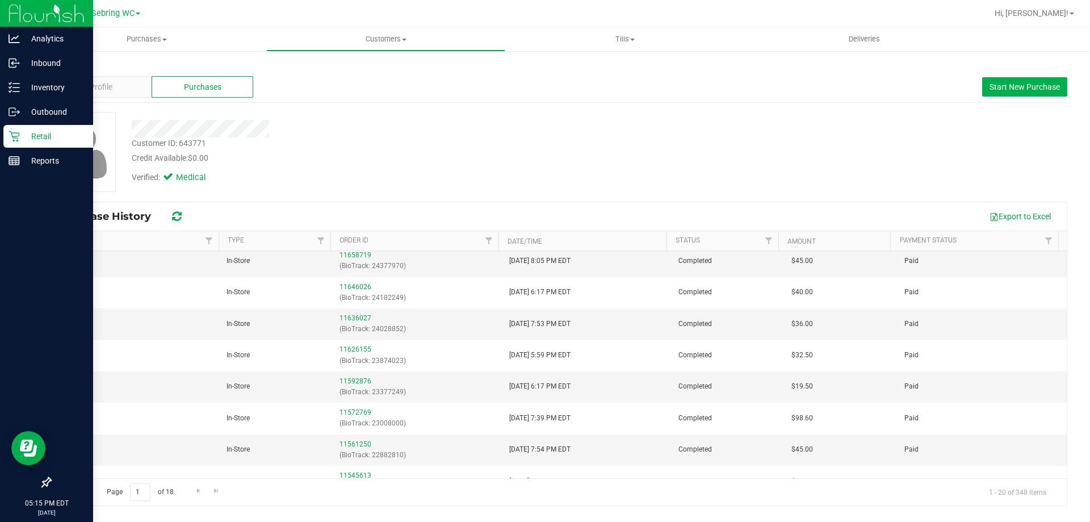
click at [16, 140] on icon at bounding box center [14, 136] width 11 height 11
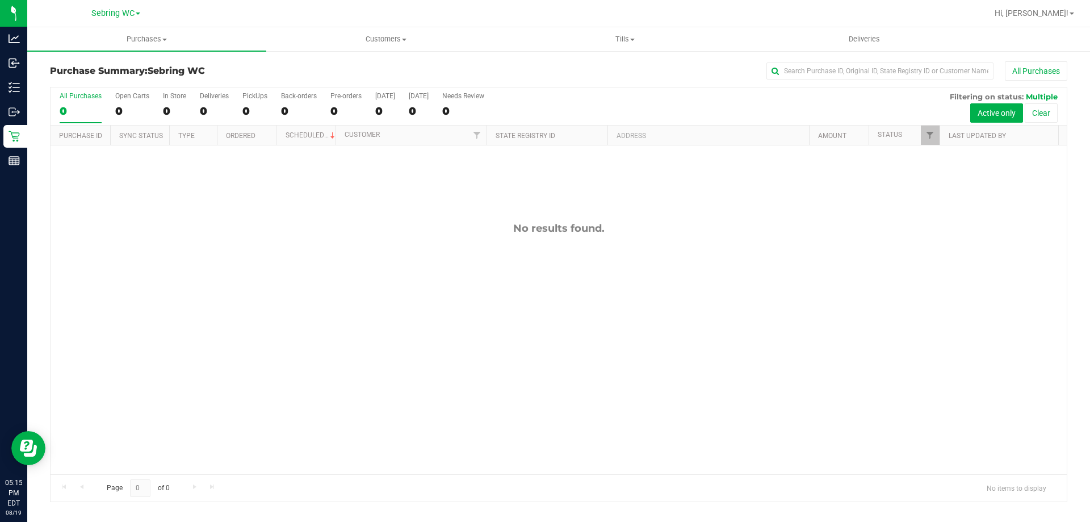
click at [554, 65] on div "All Purchases" at bounding box center [728, 70] width 678 height 19
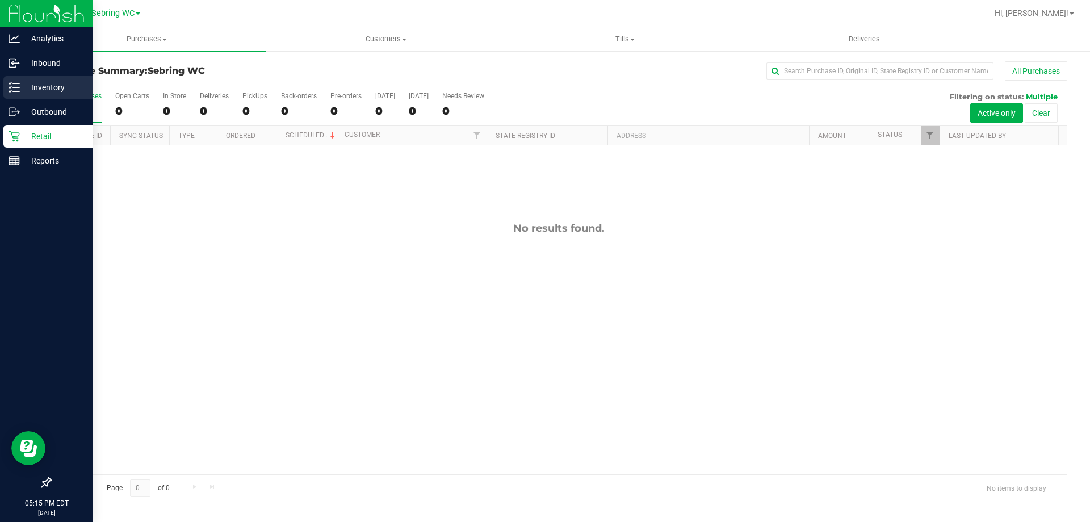
click at [27, 81] on p "Inventory" at bounding box center [54, 88] width 68 height 14
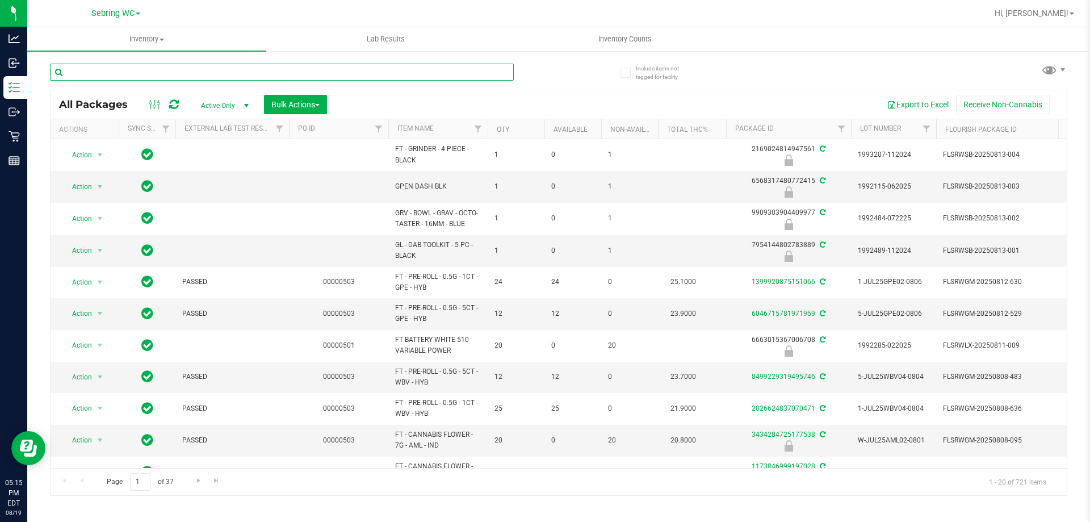
click at [150, 70] on input "text" at bounding box center [282, 72] width 464 height 17
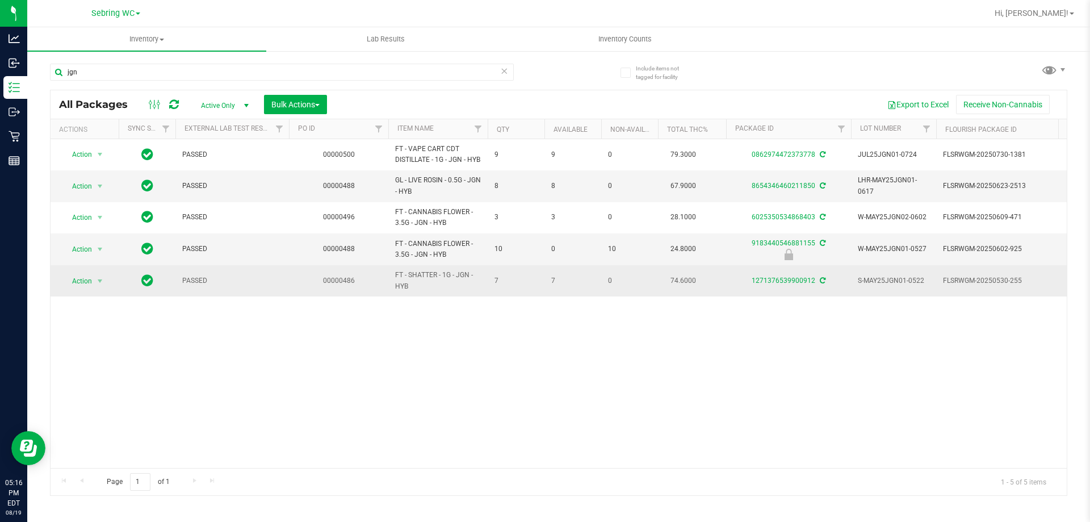
drag, startPoint x: 419, startPoint y: 304, endPoint x: 410, endPoint y: 298, distance: 11.2
click at [410, 296] on td "FT - SHATTER - 1G - JGN - HYB" at bounding box center [437, 280] width 99 height 31
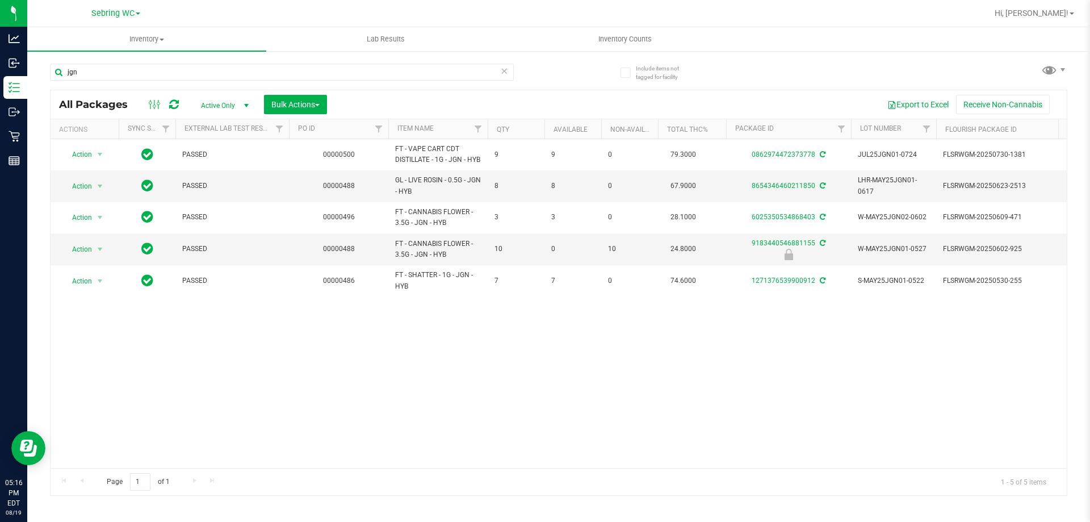
copy span "FT - SHATTER - 1G - JGN - HYB"
click at [214, 73] on input "jgn" at bounding box center [282, 72] width 464 height 17
paste input "FT - SHATTER - 1G - JGN - HYB"
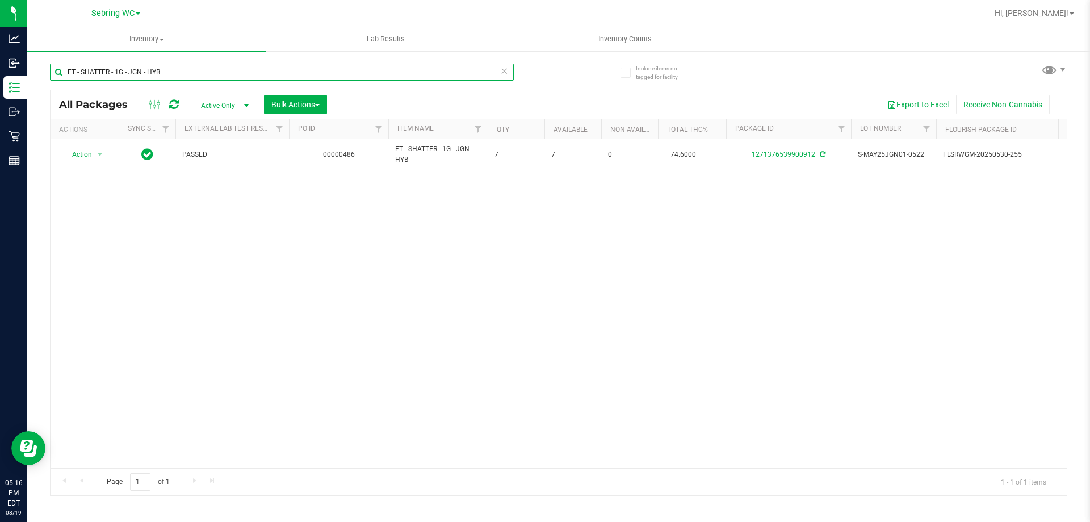
type input "FT - SHATTER - 1G - JGN - HYB"
click at [159, 201] on div "Action Action Adjust qty Create package Edit attributes Global inventory Locate…" at bounding box center [559, 303] width 1016 height 329
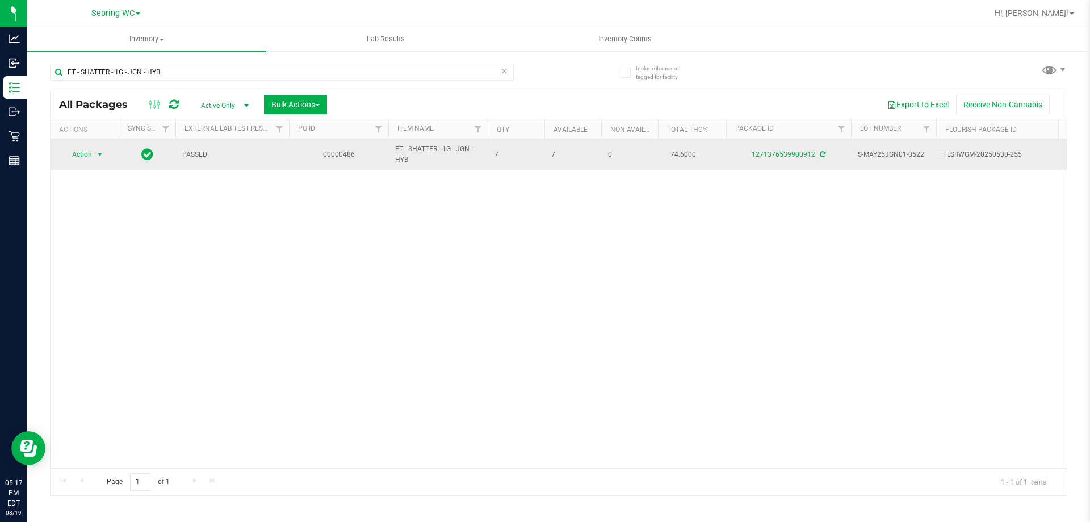
click at [88, 149] on span "Action" at bounding box center [77, 154] width 31 height 16
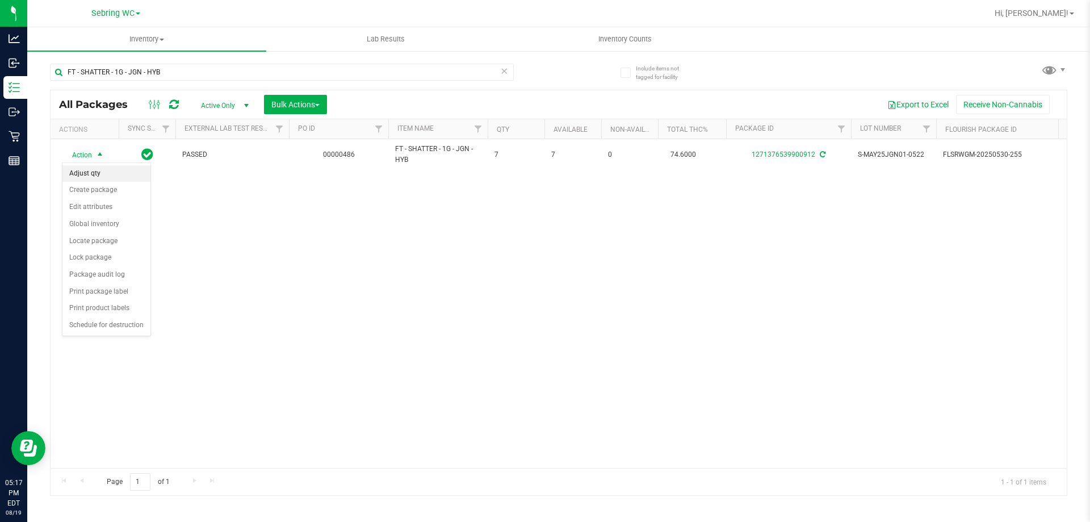
click at [96, 174] on li "Adjust qty" at bounding box center [106, 173] width 88 height 17
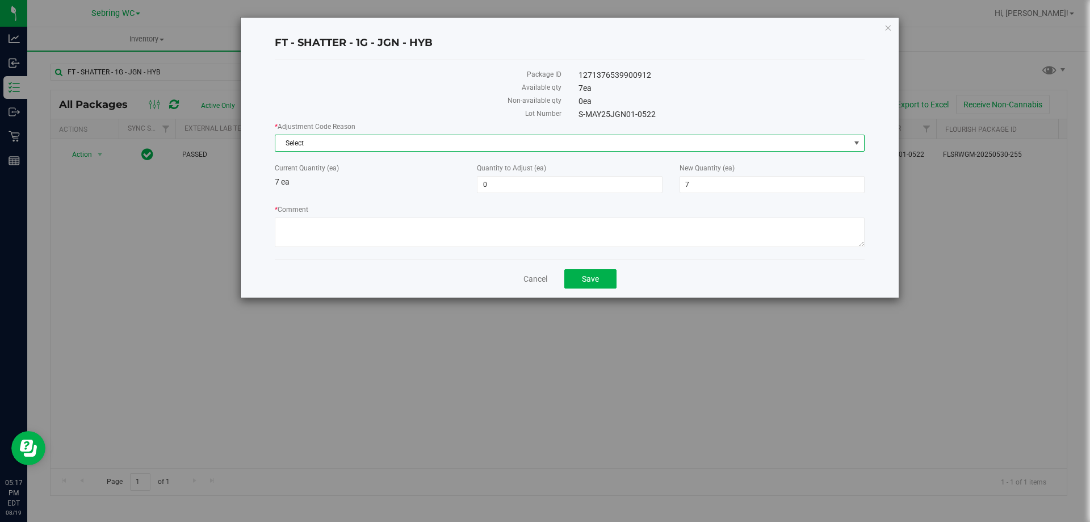
click at [422, 145] on span "Select" at bounding box center [562, 143] width 574 height 16
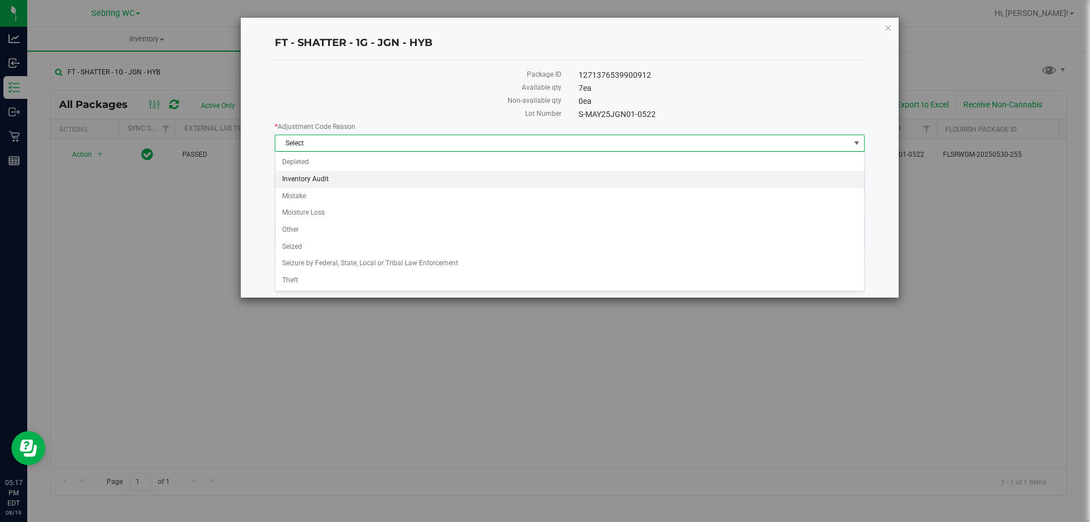
click at [308, 174] on li "Inventory Audit" at bounding box center [569, 179] width 588 height 17
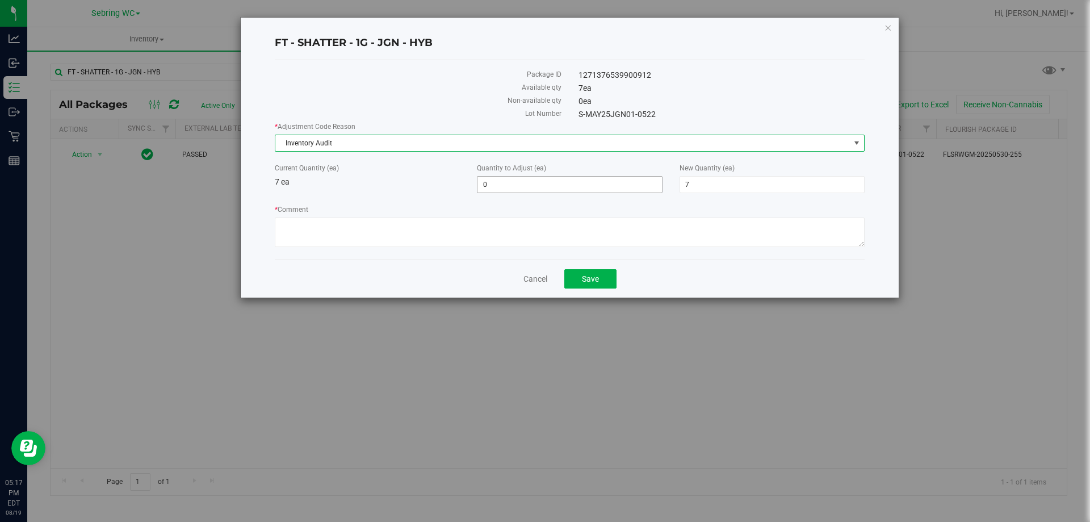
click at [495, 188] on span "0 0" at bounding box center [569, 184] width 185 height 17
click at [495, 188] on input "0" at bounding box center [569, 184] width 184 height 16
type input "-1"
type input "6"
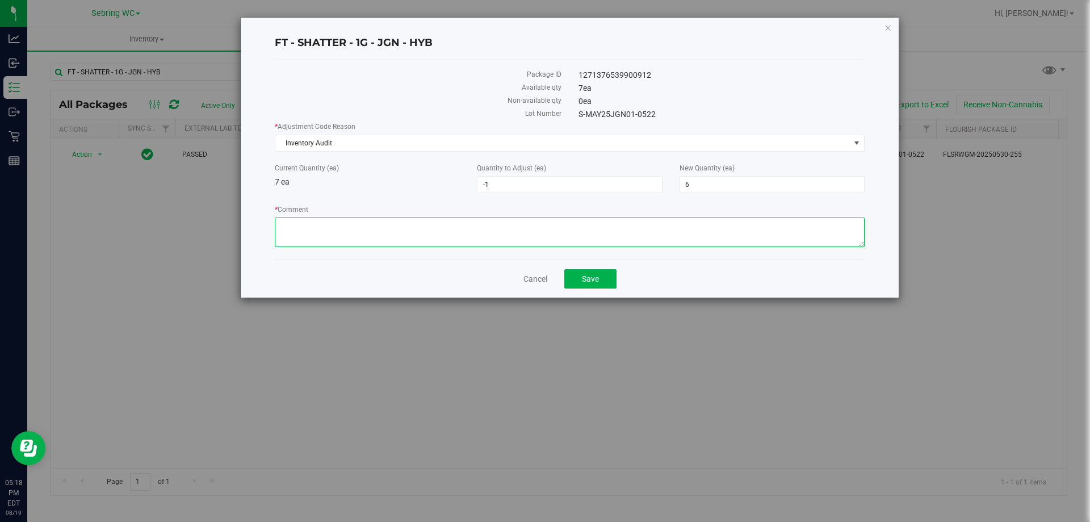
click at [401, 238] on textarea "* Comment" at bounding box center [570, 232] width 590 height 30
click at [280, 225] on textarea "* Comment" at bounding box center [570, 232] width 590 height 30
type textarea "Mistake - Allocation error -1"
click at [582, 280] on span "Save" at bounding box center [590, 278] width 17 height 9
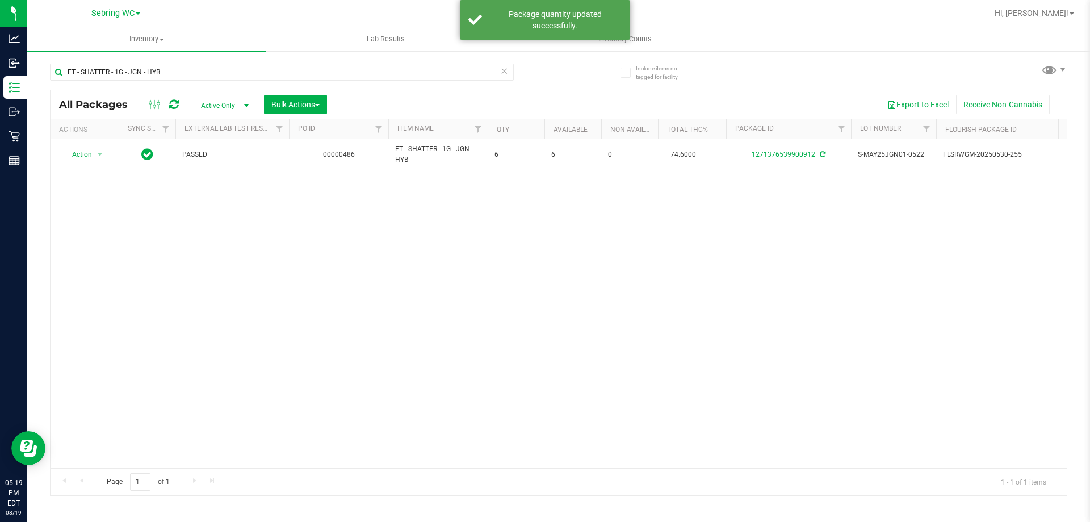
click at [472, 242] on div "Action Action Adjust qty Create package Edit attributes Global inventory Locate…" at bounding box center [559, 303] width 1016 height 329
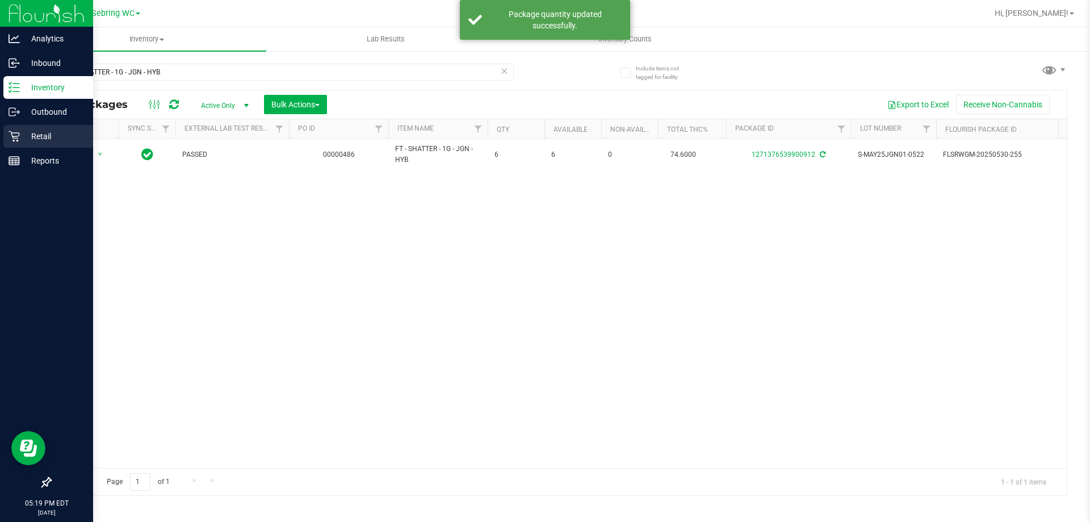
click at [35, 132] on p "Retail" at bounding box center [54, 136] width 68 height 14
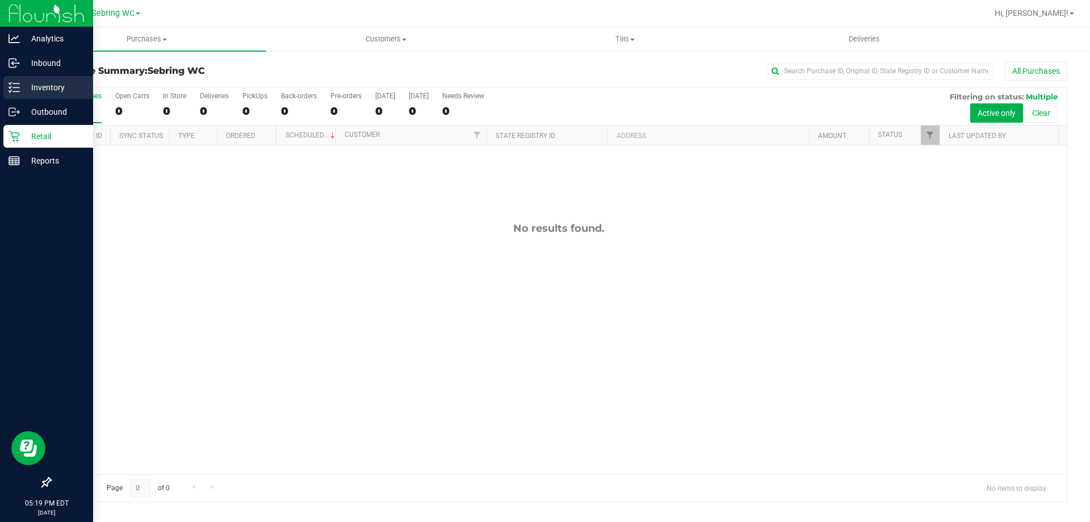
click at [26, 87] on p "Inventory" at bounding box center [54, 88] width 68 height 14
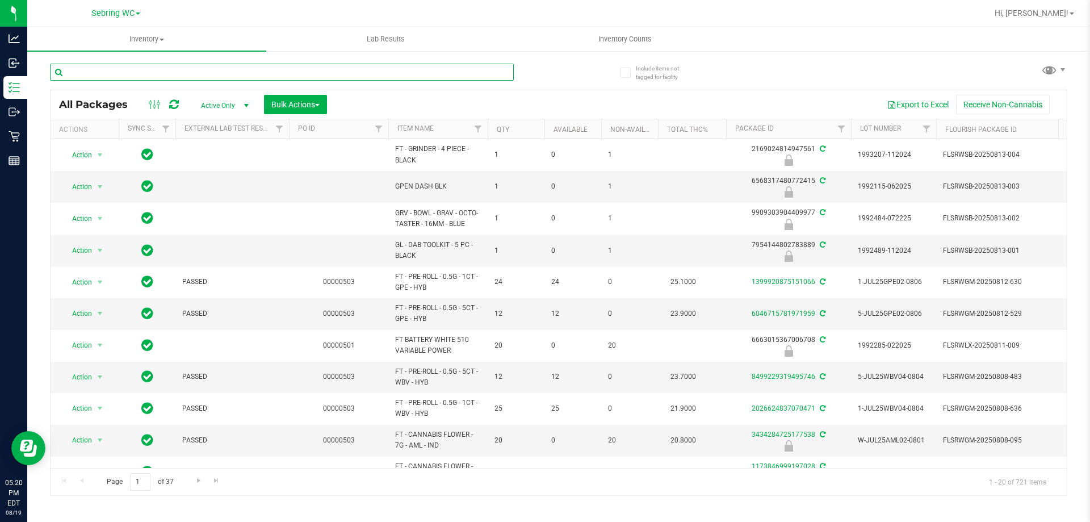
click at [296, 77] on input "text" at bounding box center [282, 72] width 464 height 17
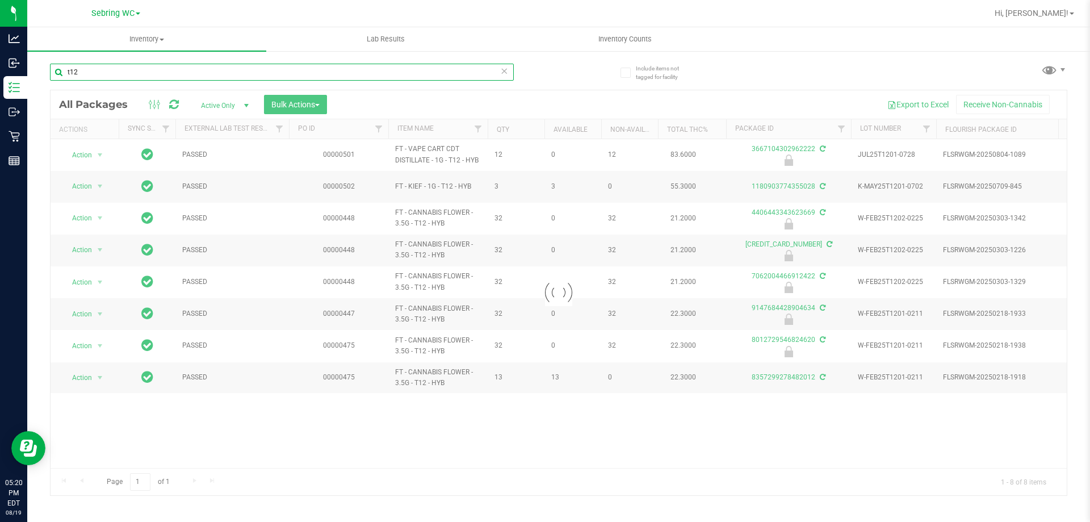
type input "t12"
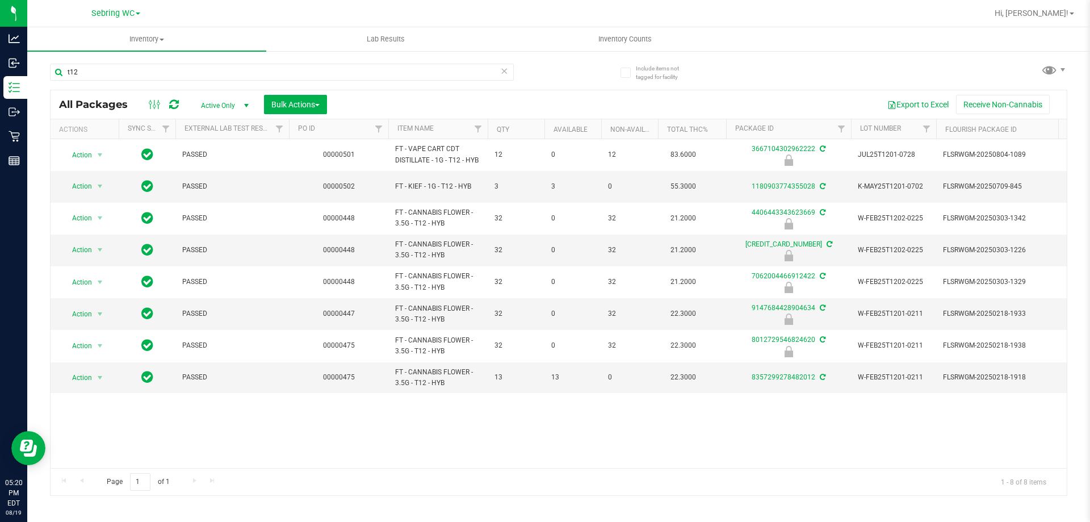
drag, startPoint x: 298, startPoint y: 461, endPoint x: 348, endPoint y: 464, distance: 49.4
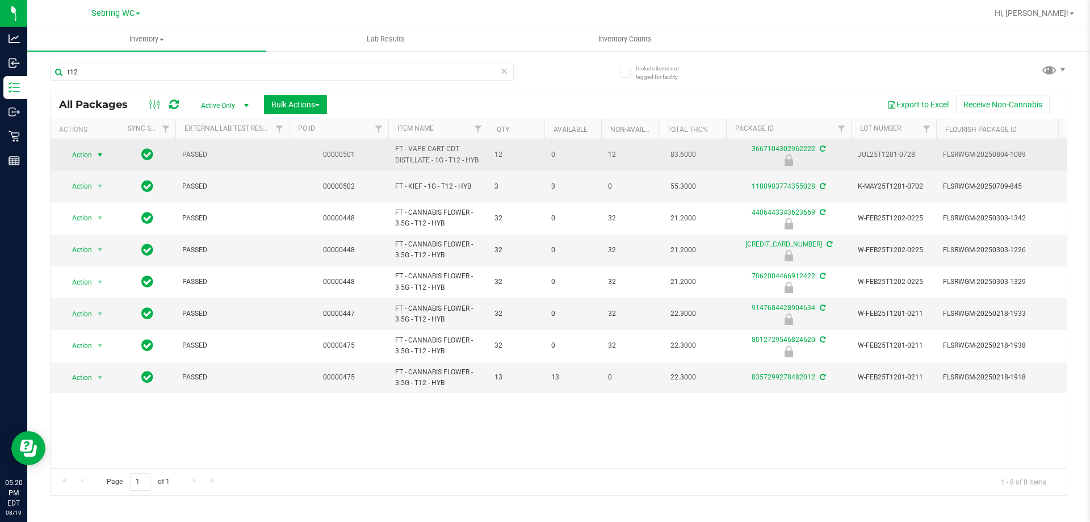
click at [93, 155] on span "select" at bounding box center [100, 155] width 14 height 16
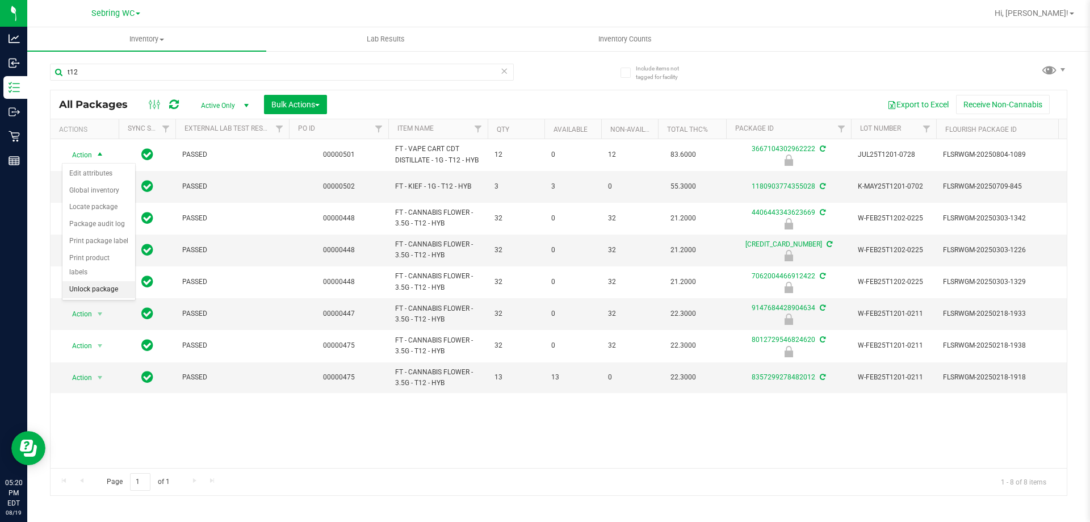
click at [92, 281] on li "Unlock package" at bounding box center [98, 289] width 73 height 17
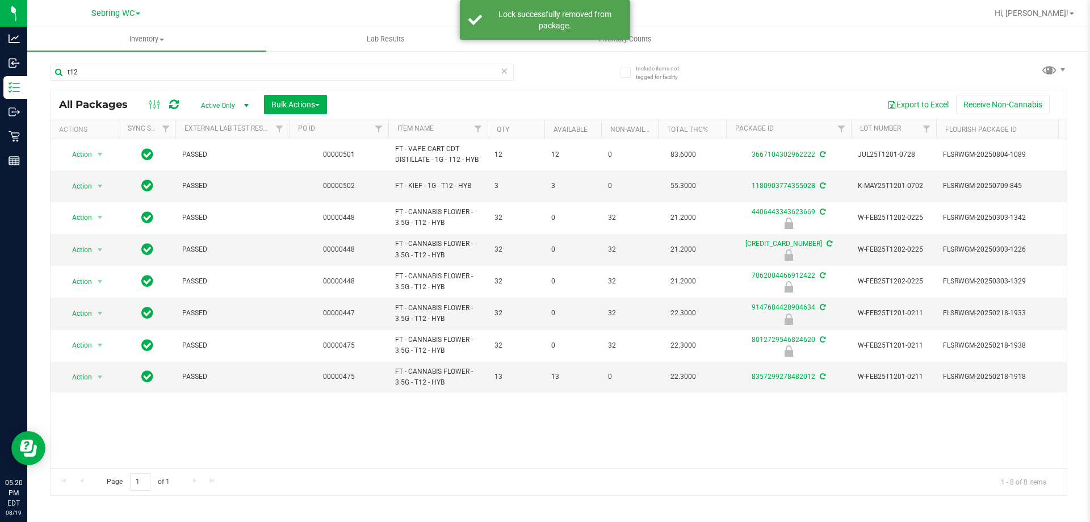
scroll to position [0, 970]
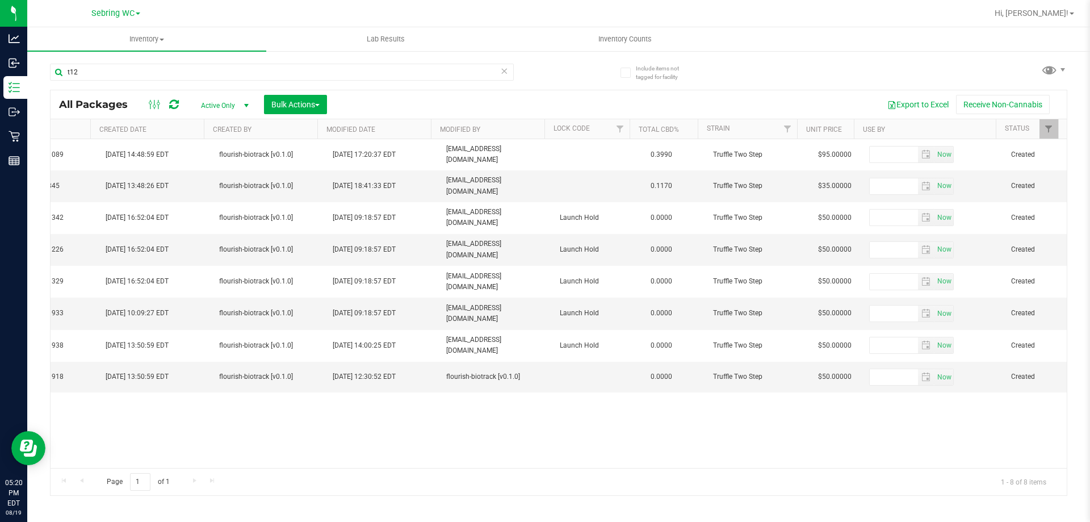
click at [373, 457] on div "Action Action Adjust qty Create package Edit attributes Global inventory Locate…" at bounding box center [559, 303] width 1016 height 329
click at [369, 442] on div "Action Action Adjust qty Create package Edit attributes Global inventory Locate…" at bounding box center [559, 303] width 1016 height 329
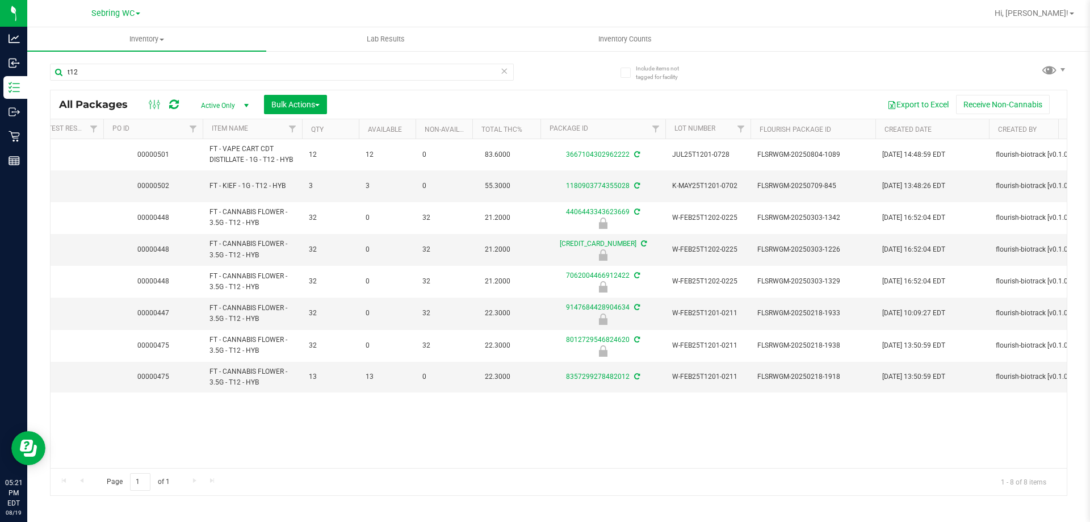
scroll to position [0, 0]
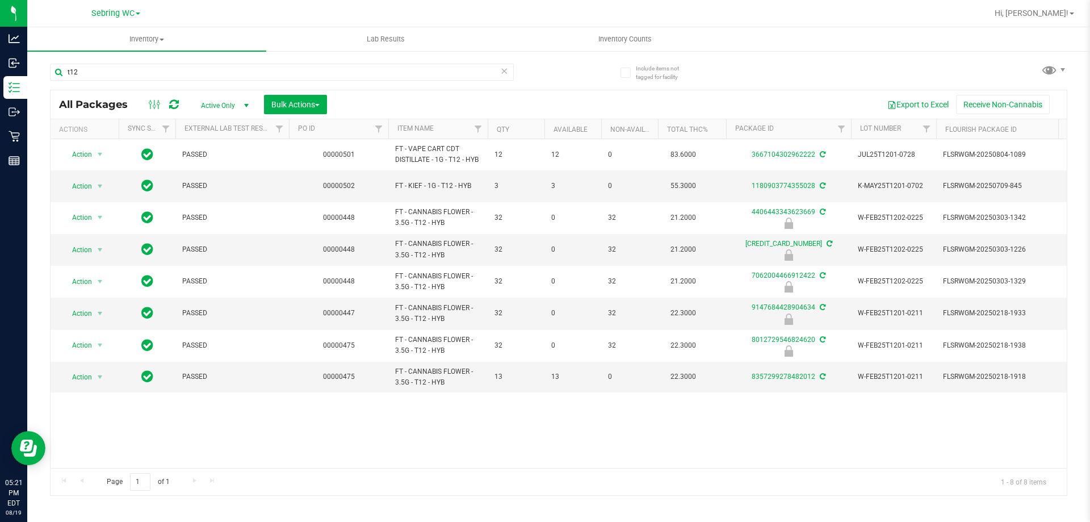
click at [208, 428] on div "Action Action Adjust qty Create package Edit attributes Global inventory Locate…" at bounding box center [559, 303] width 1016 height 329
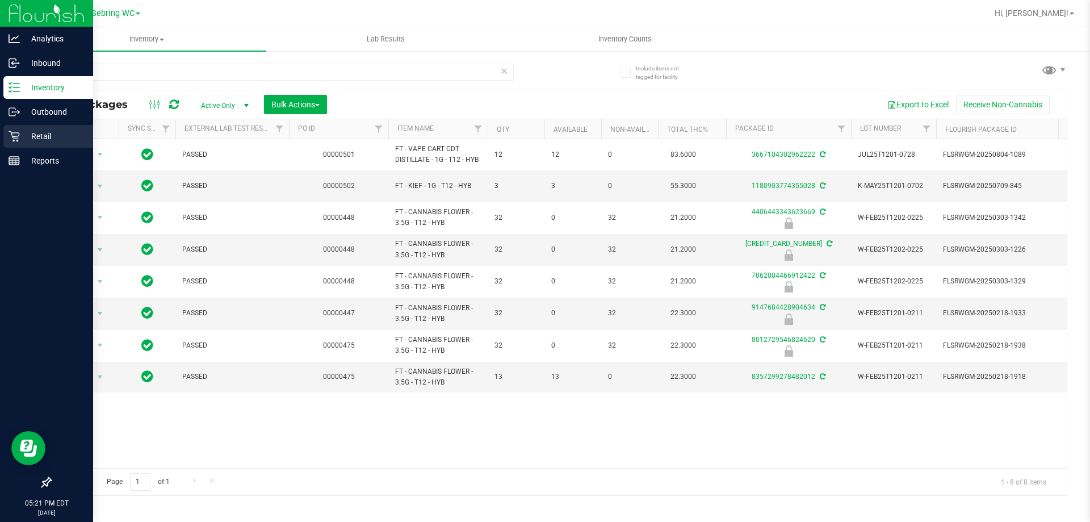
click at [47, 137] on p "Retail" at bounding box center [54, 136] width 68 height 14
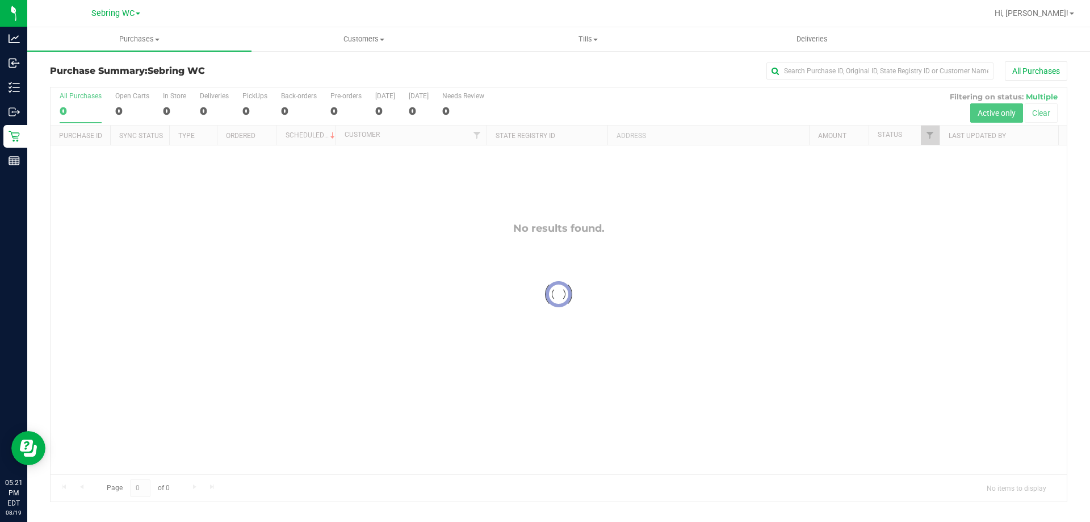
click at [465, 284] on div at bounding box center [559, 294] width 1016 height 414
